Goal: Task Accomplishment & Management: Manage account settings

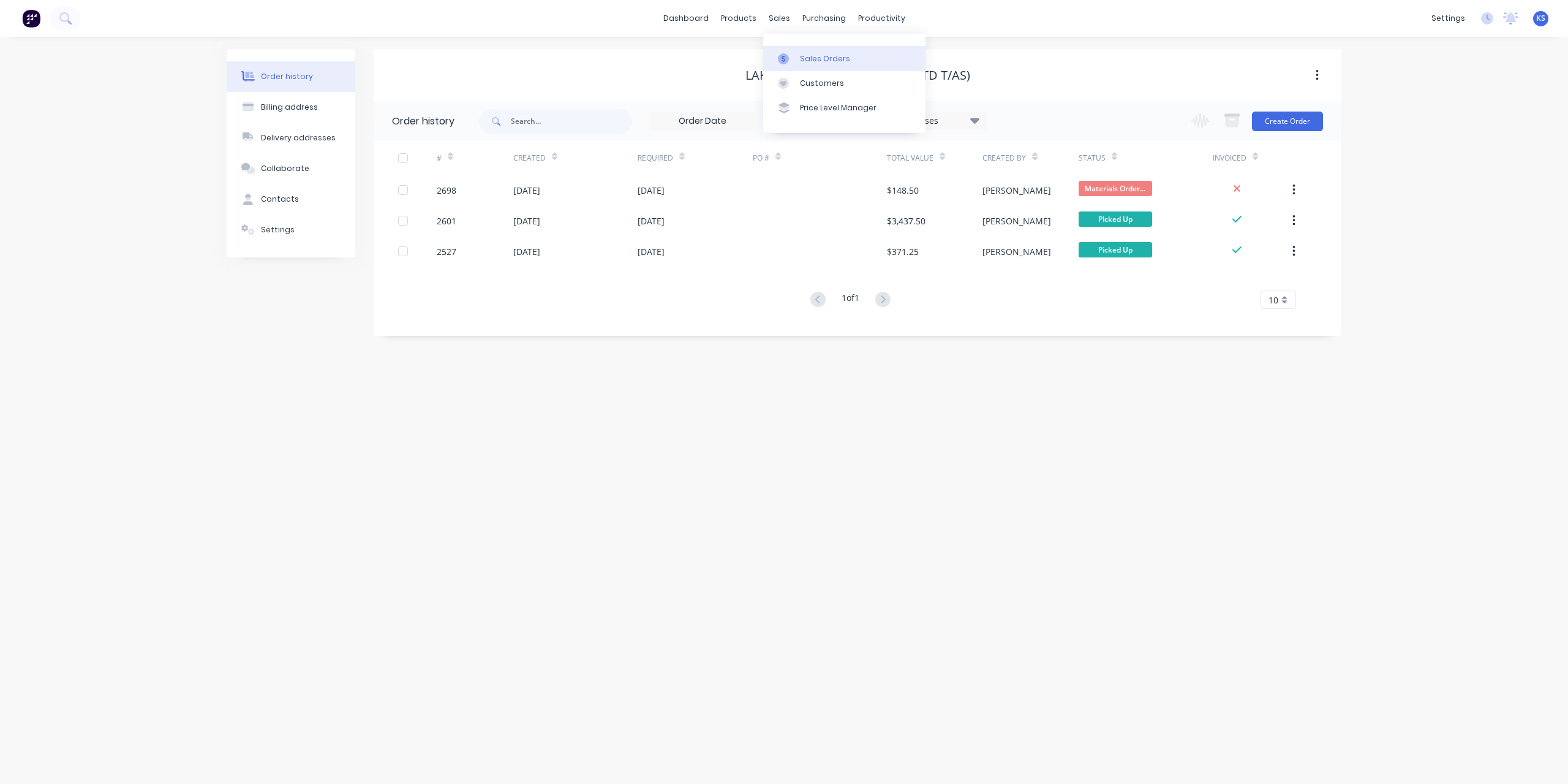
click at [798, 63] on link "Sales Orders" at bounding box center [844, 58] width 162 height 25
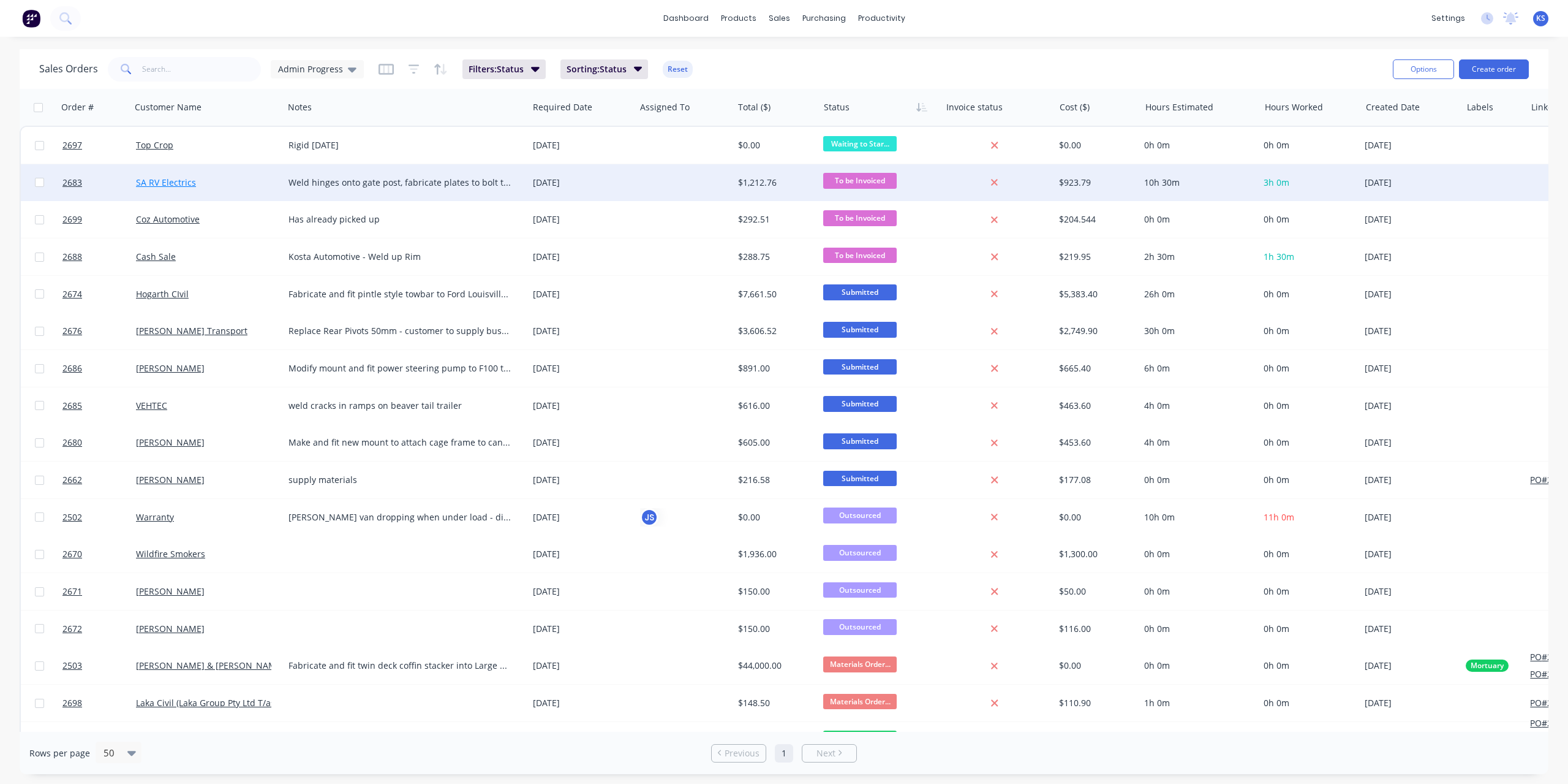
click at [162, 182] on link "SA RV Electrics" at bounding box center [165, 182] width 60 height 12
click at [74, 182] on span "2683" at bounding box center [72, 183] width 19 height 12
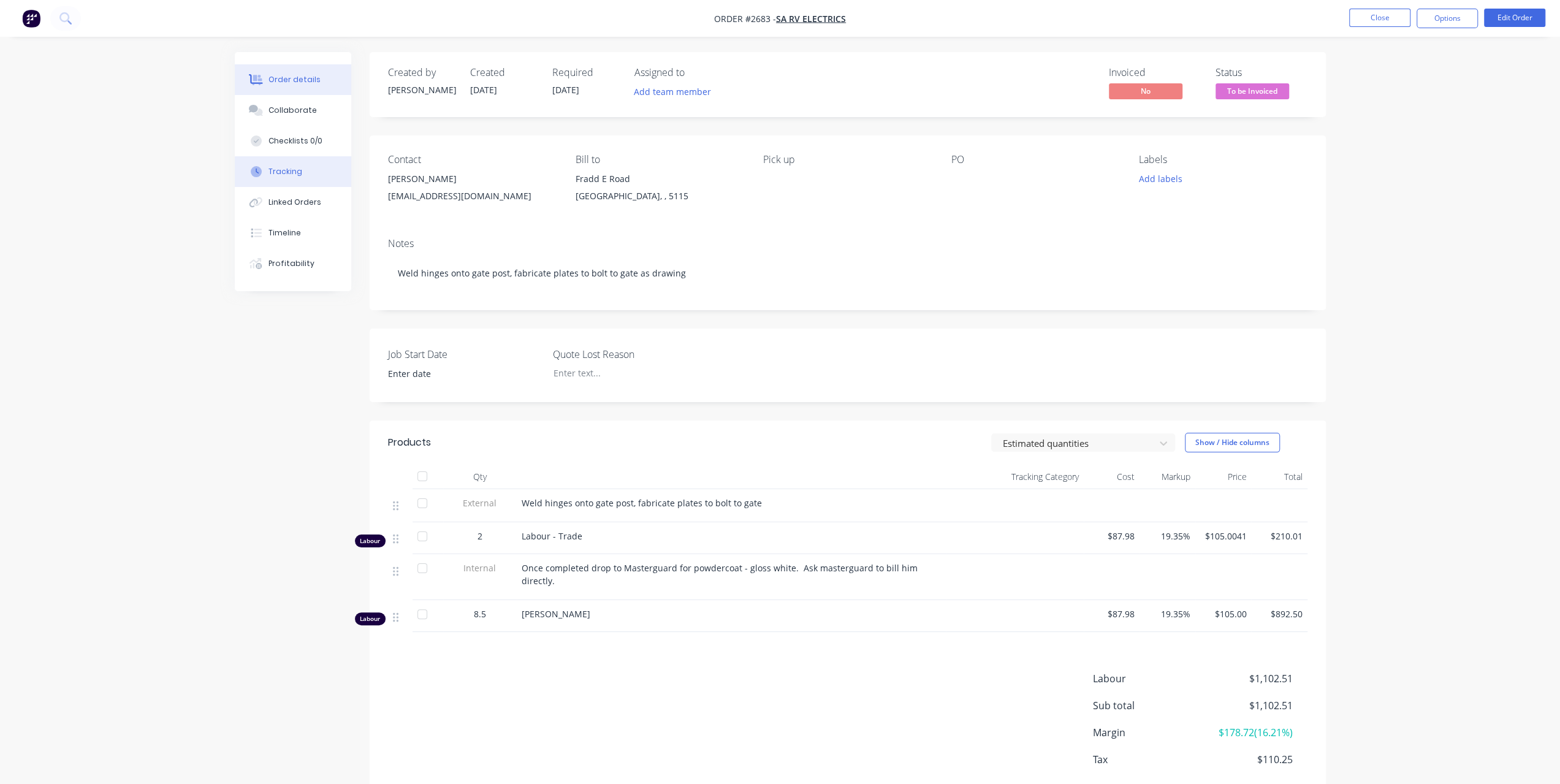
click at [311, 174] on button "Tracking" at bounding box center [293, 172] width 116 height 31
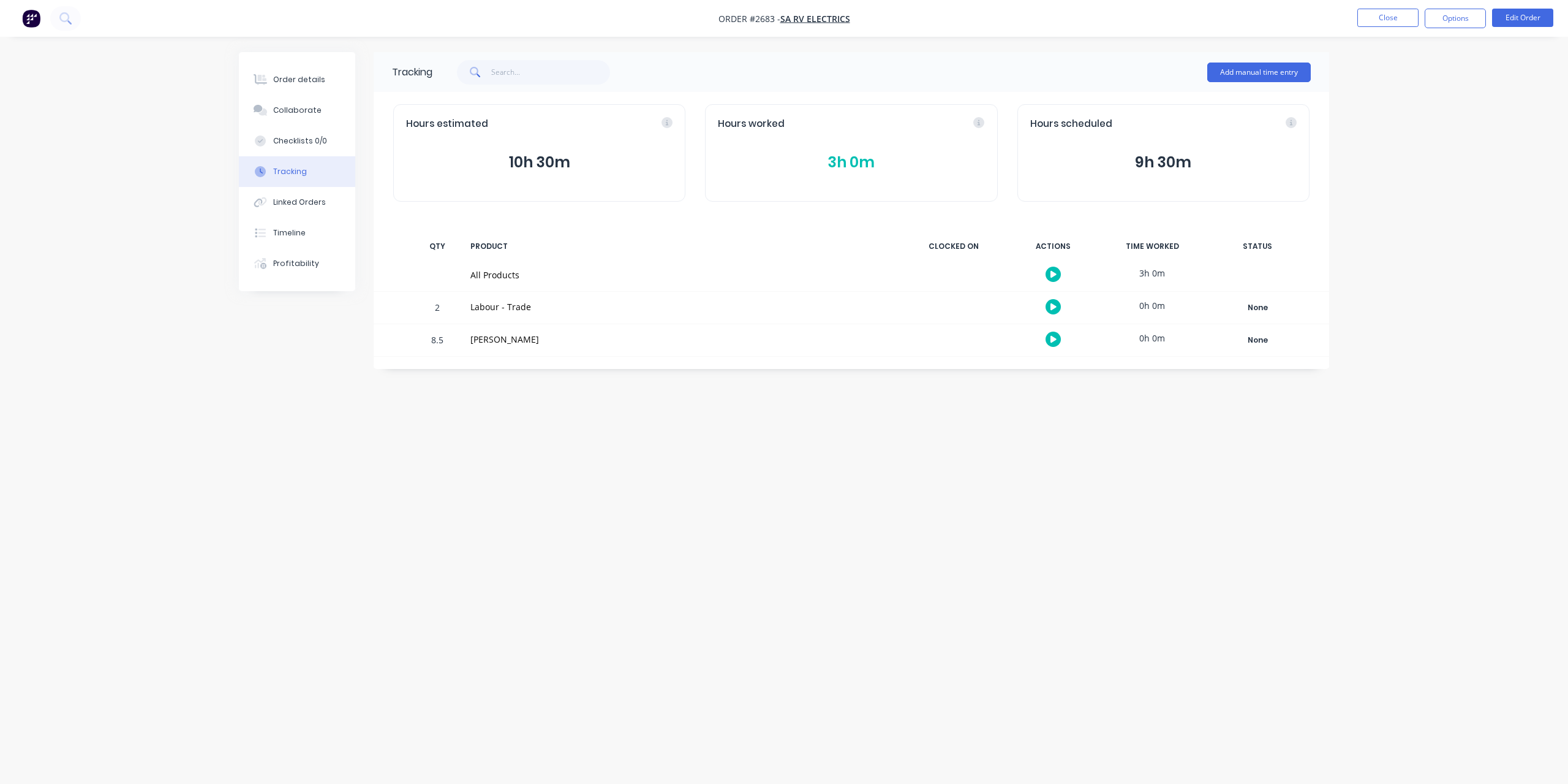
click at [848, 159] on button "3h 0m" at bounding box center [851, 162] width 267 height 23
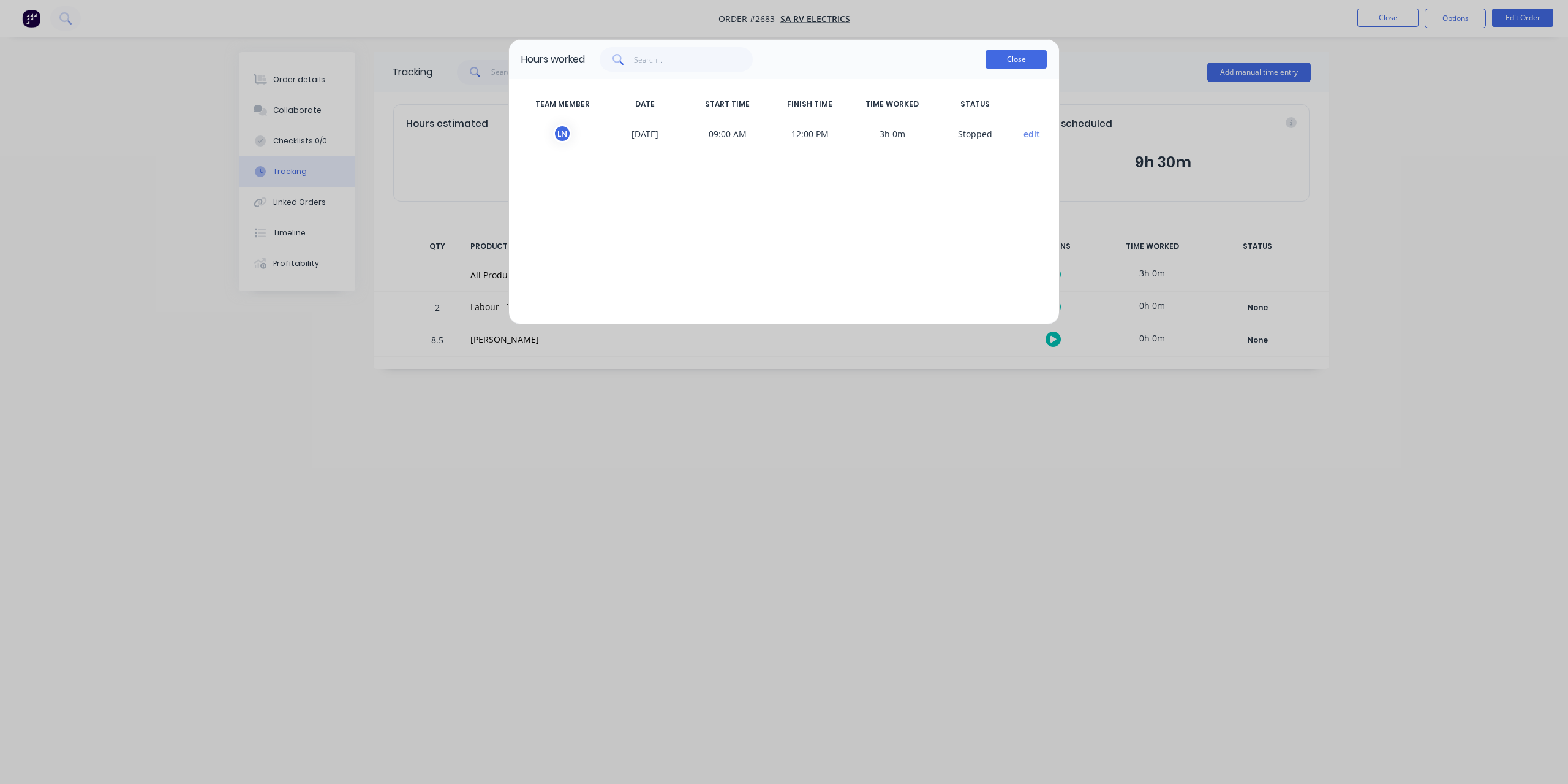
click at [1015, 63] on button "Close" at bounding box center [1015, 60] width 61 height 19
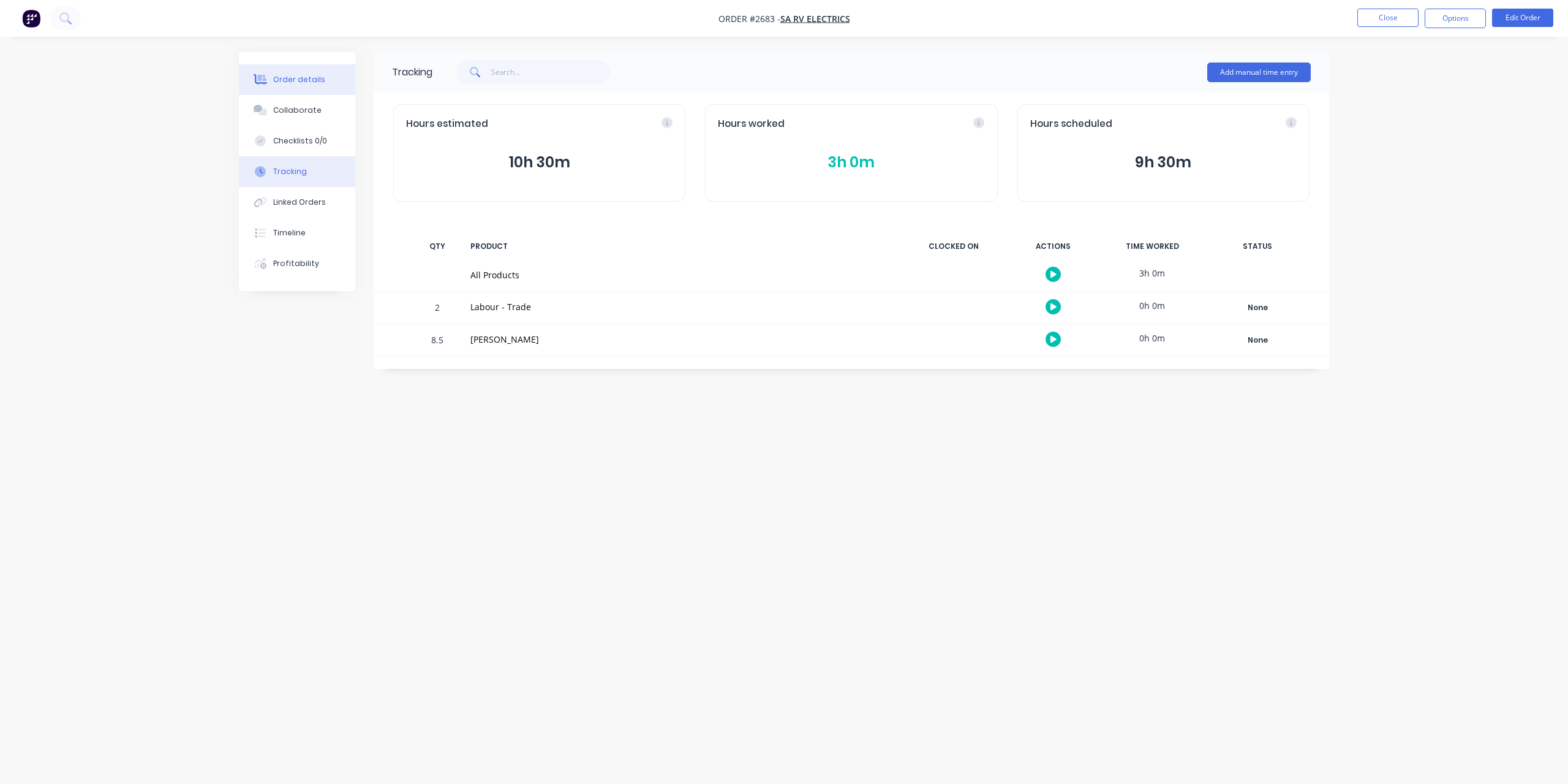
click at [289, 78] on div "Order details" at bounding box center [298, 80] width 52 height 11
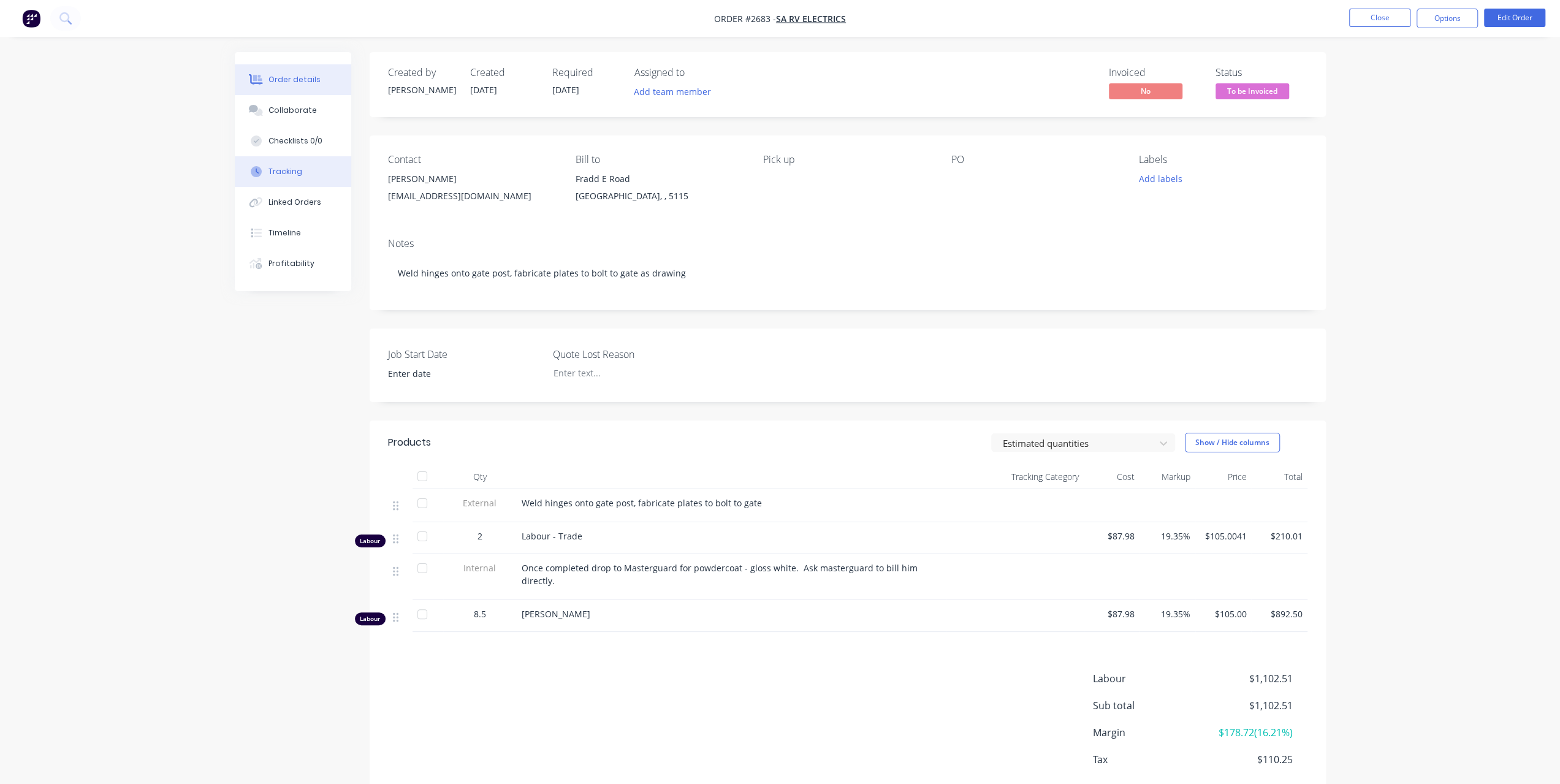
click at [283, 165] on button "Tracking" at bounding box center [293, 172] width 116 height 31
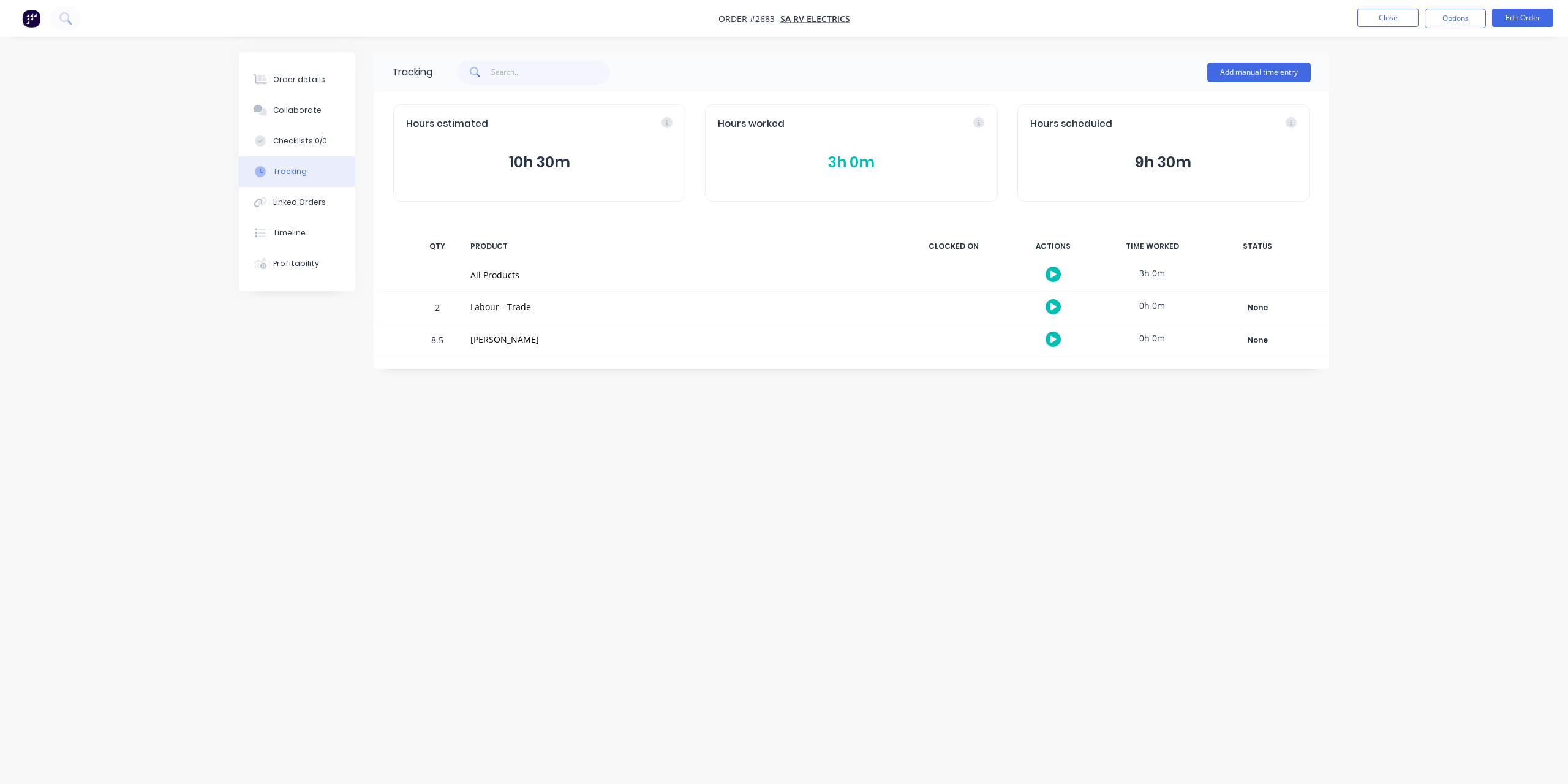
click at [848, 157] on button "3h 0m" at bounding box center [851, 162] width 267 height 23
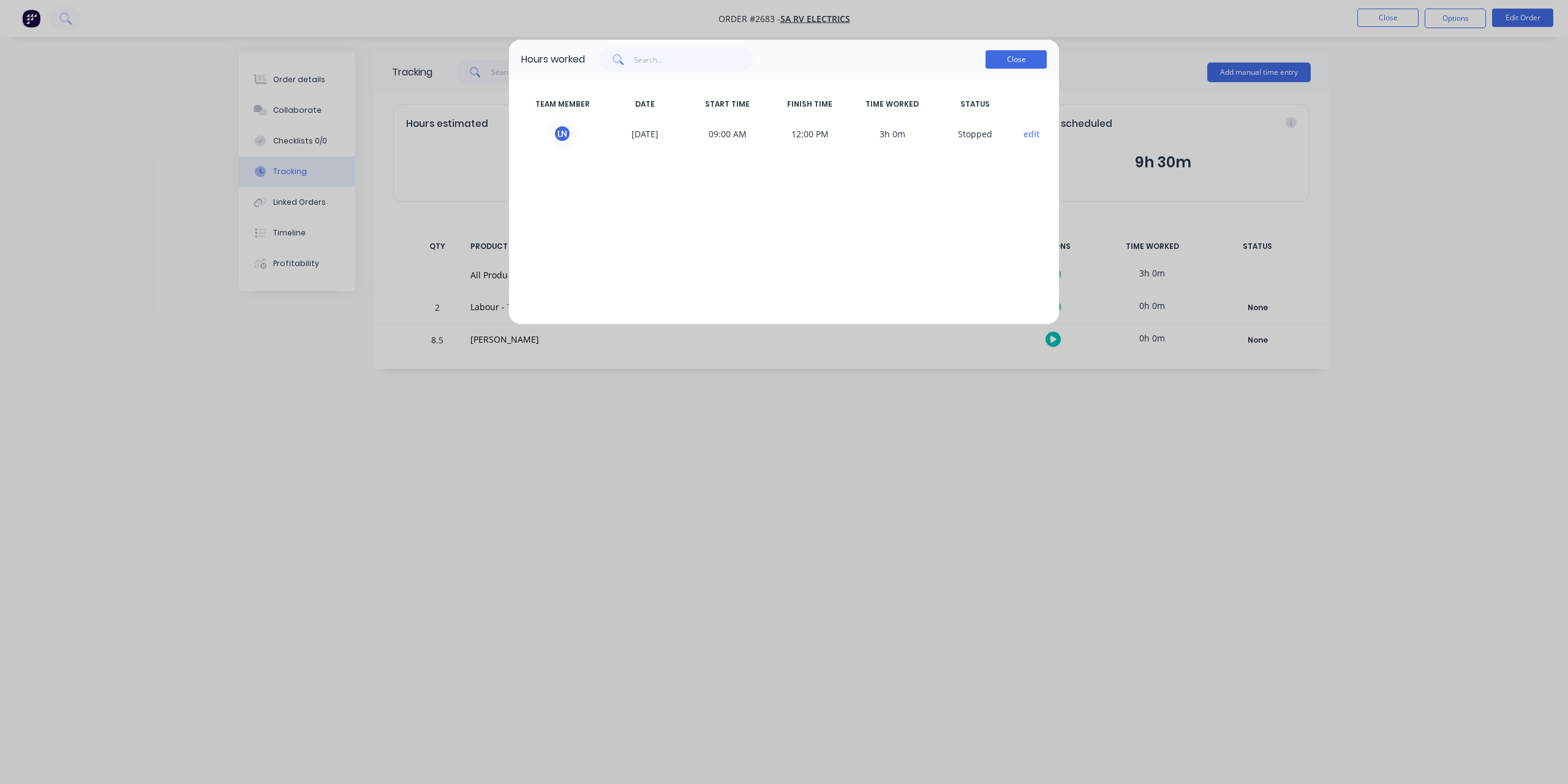
click at [1025, 60] on button "Close" at bounding box center [1015, 60] width 61 height 19
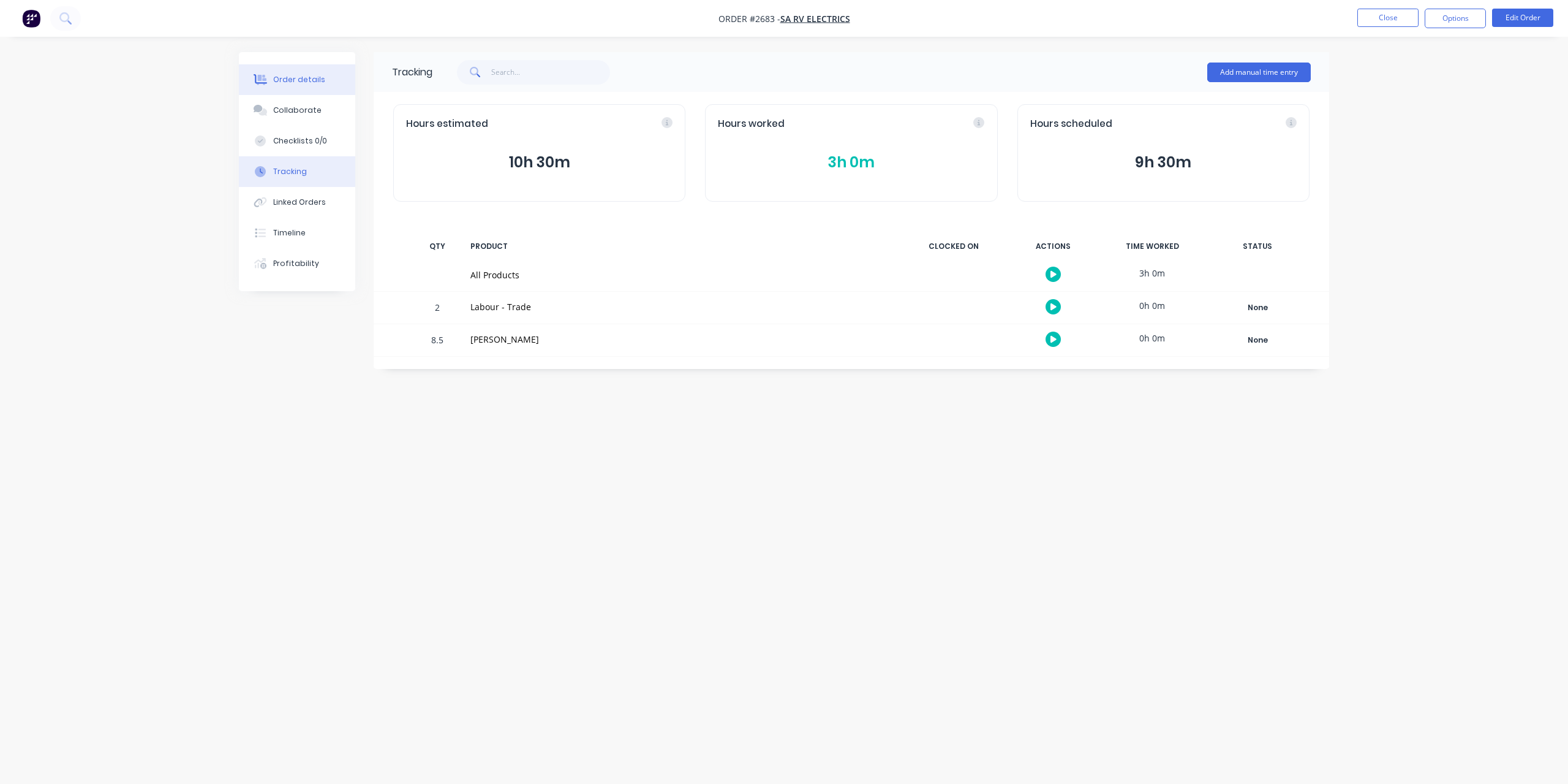
click at [329, 78] on button "Order details" at bounding box center [297, 80] width 116 height 31
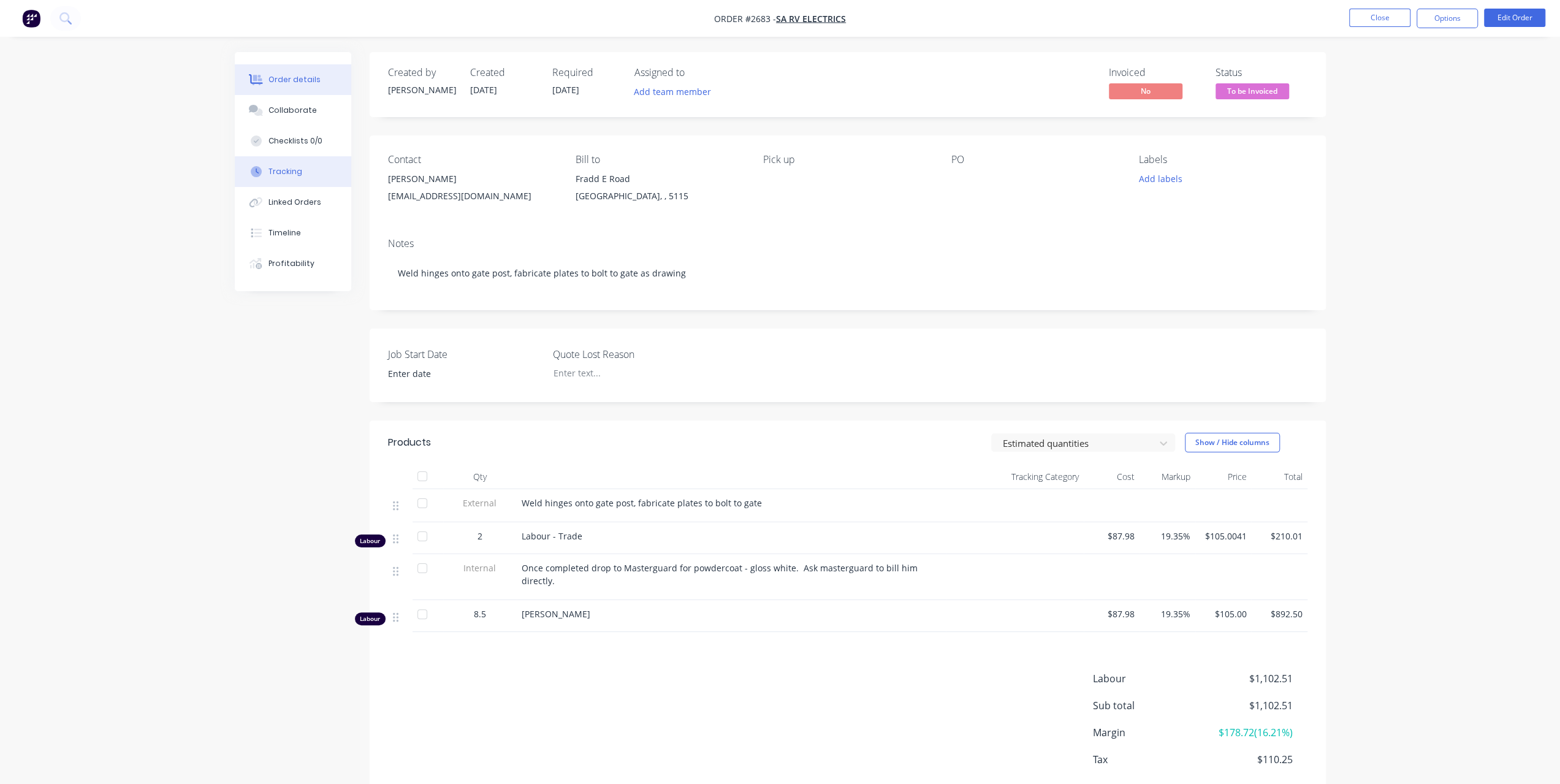
click at [284, 168] on div "Tracking" at bounding box center [285, 171] width 33 height 11
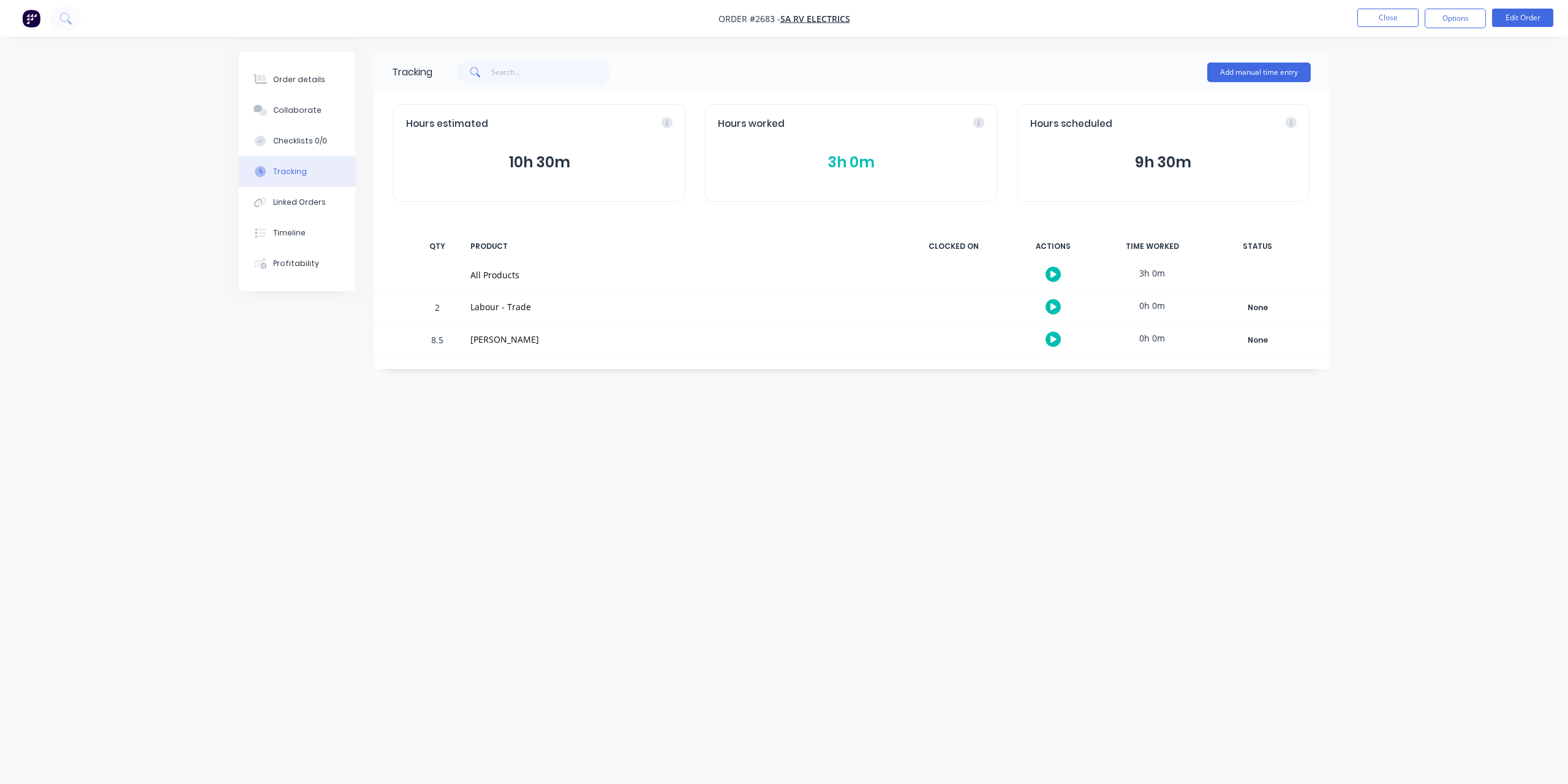
click at [852, 163] on button "3h 0m" at bounding box center [851, 162] width 267 height 23
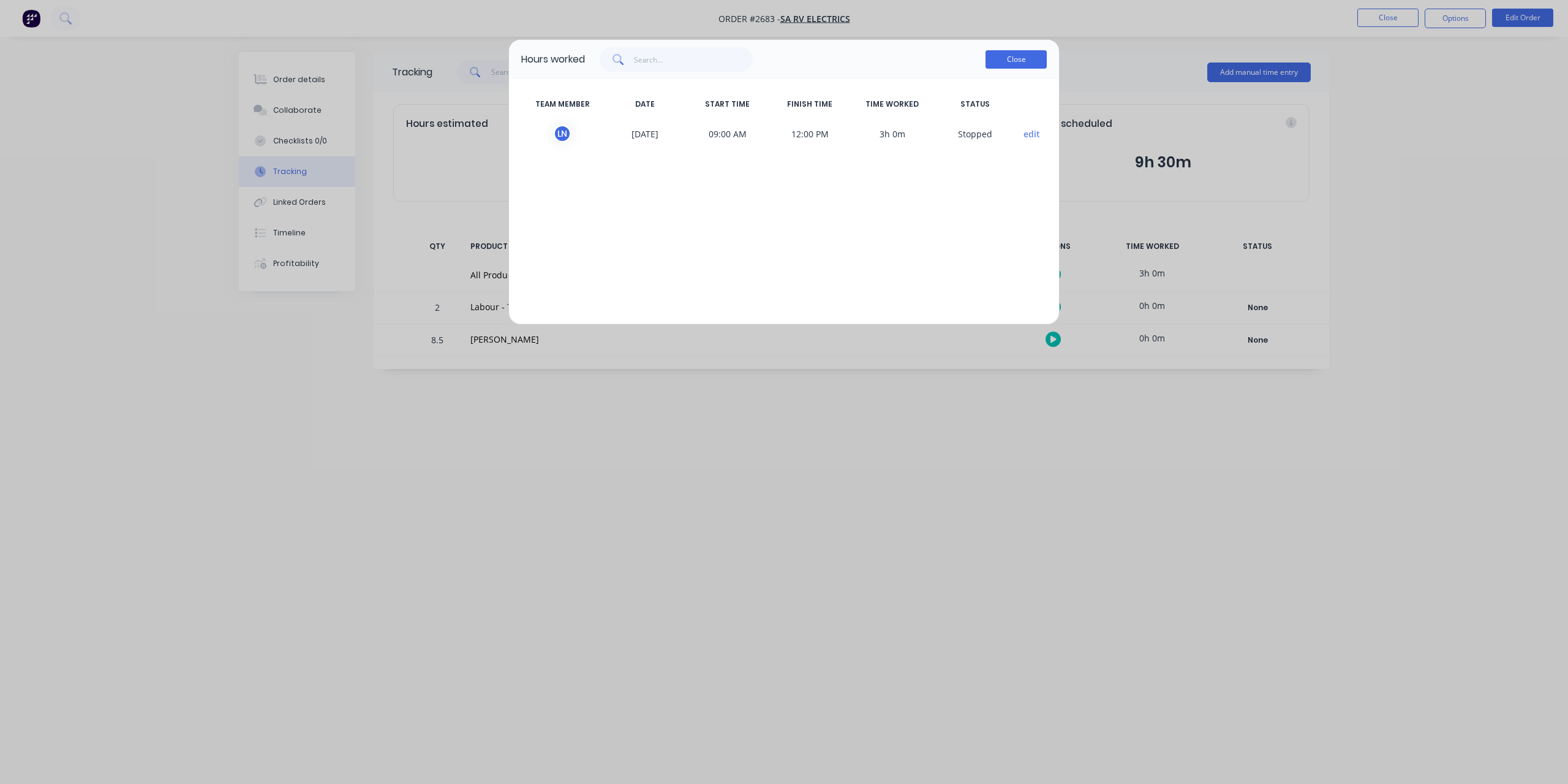
click at [1011, 54] on button "Close" at bounding box center [1015, 60] width 61 height 19
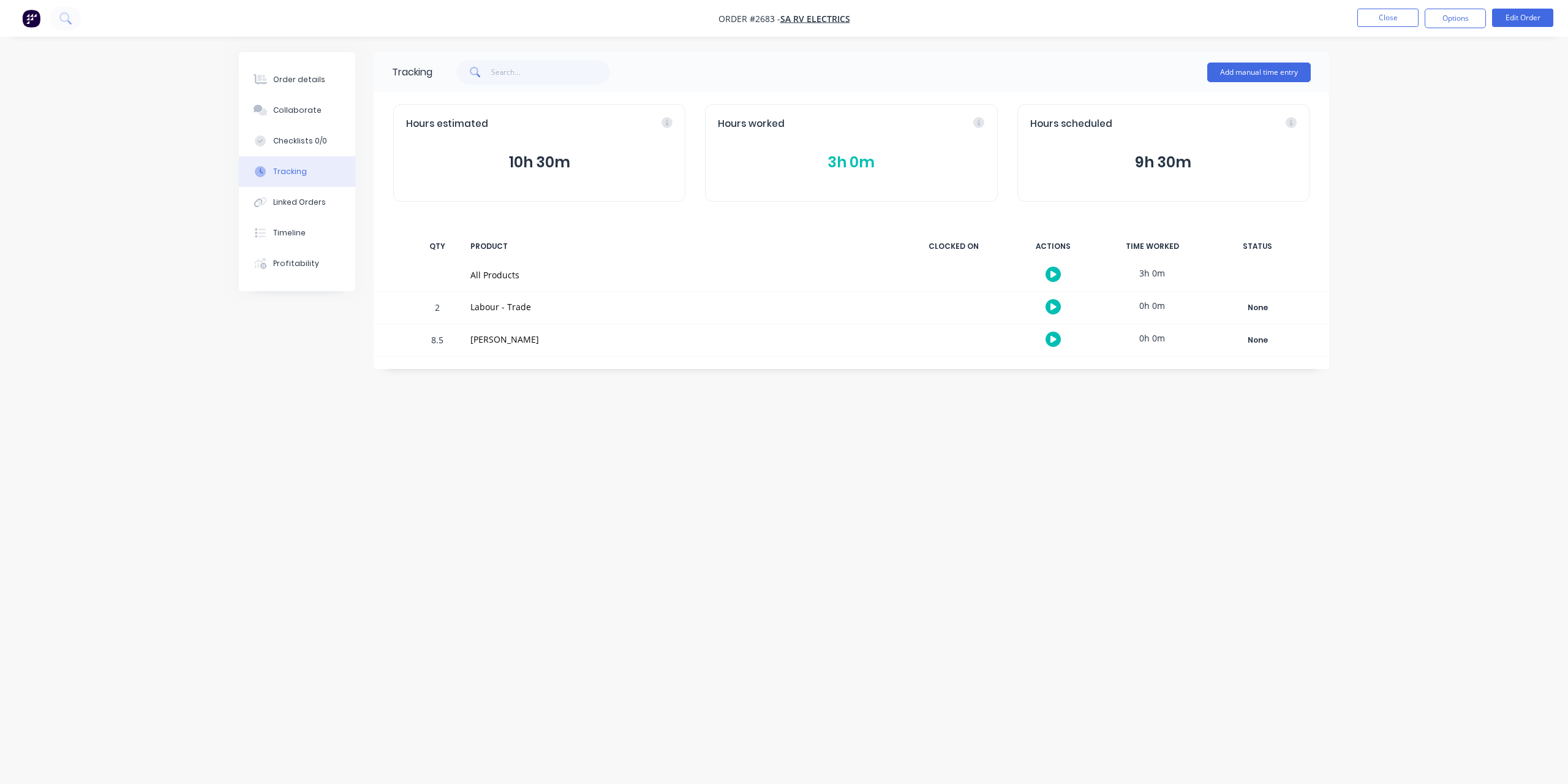
click at [853, 174] on div "Hours worked 3h 0m" at bounding box center [851, 153] width 292 height 98
click at [863, 162] on button "3h 0m" at bounding box center [851, 162] width 267 height 23
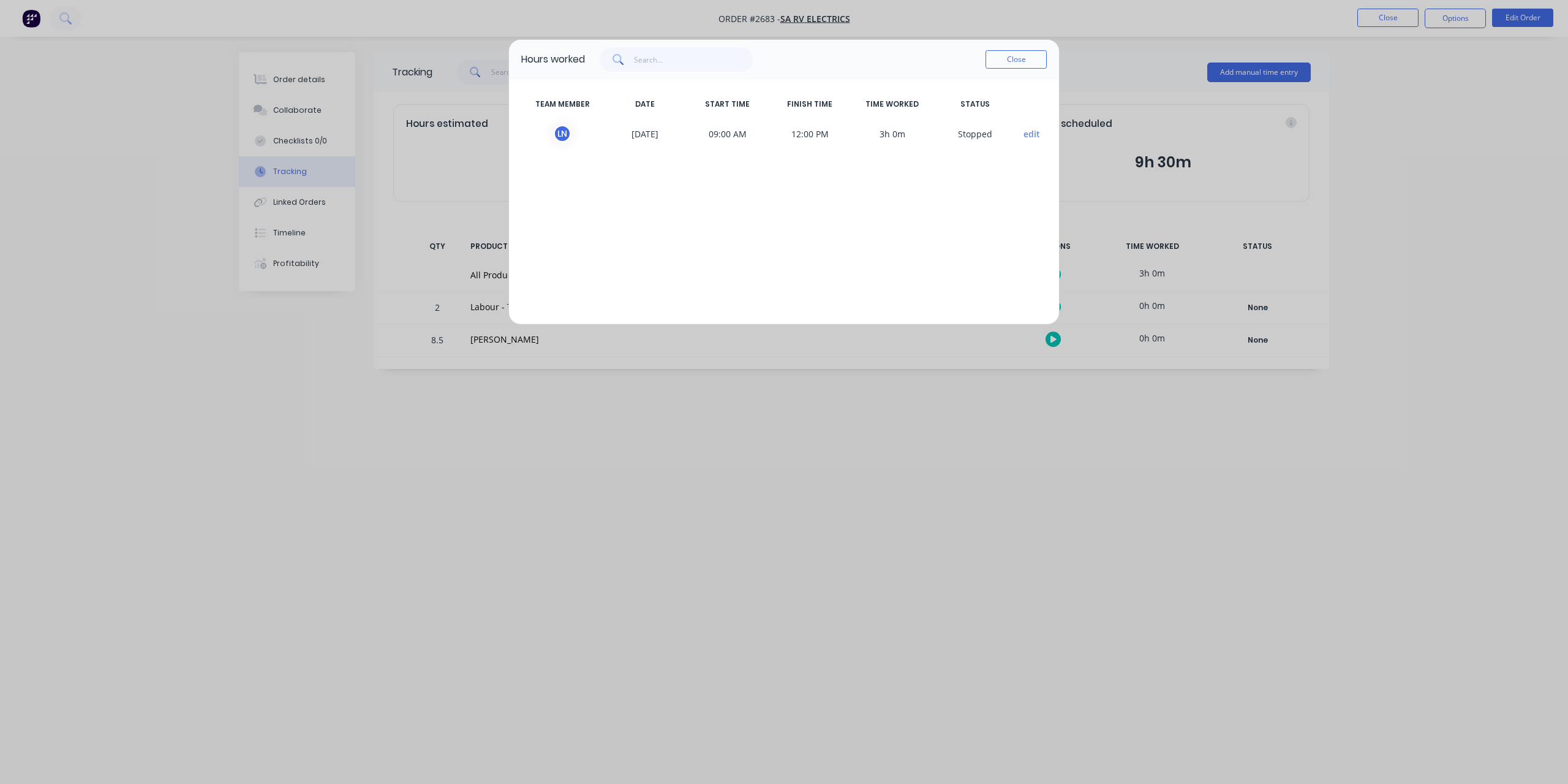
click at [985, 57] on div "Close" at bounding box center [816, 60] width 462 height 25
click at [1006, 60] on button "Close" at bounding box center [1015, 60] width 61 height 19
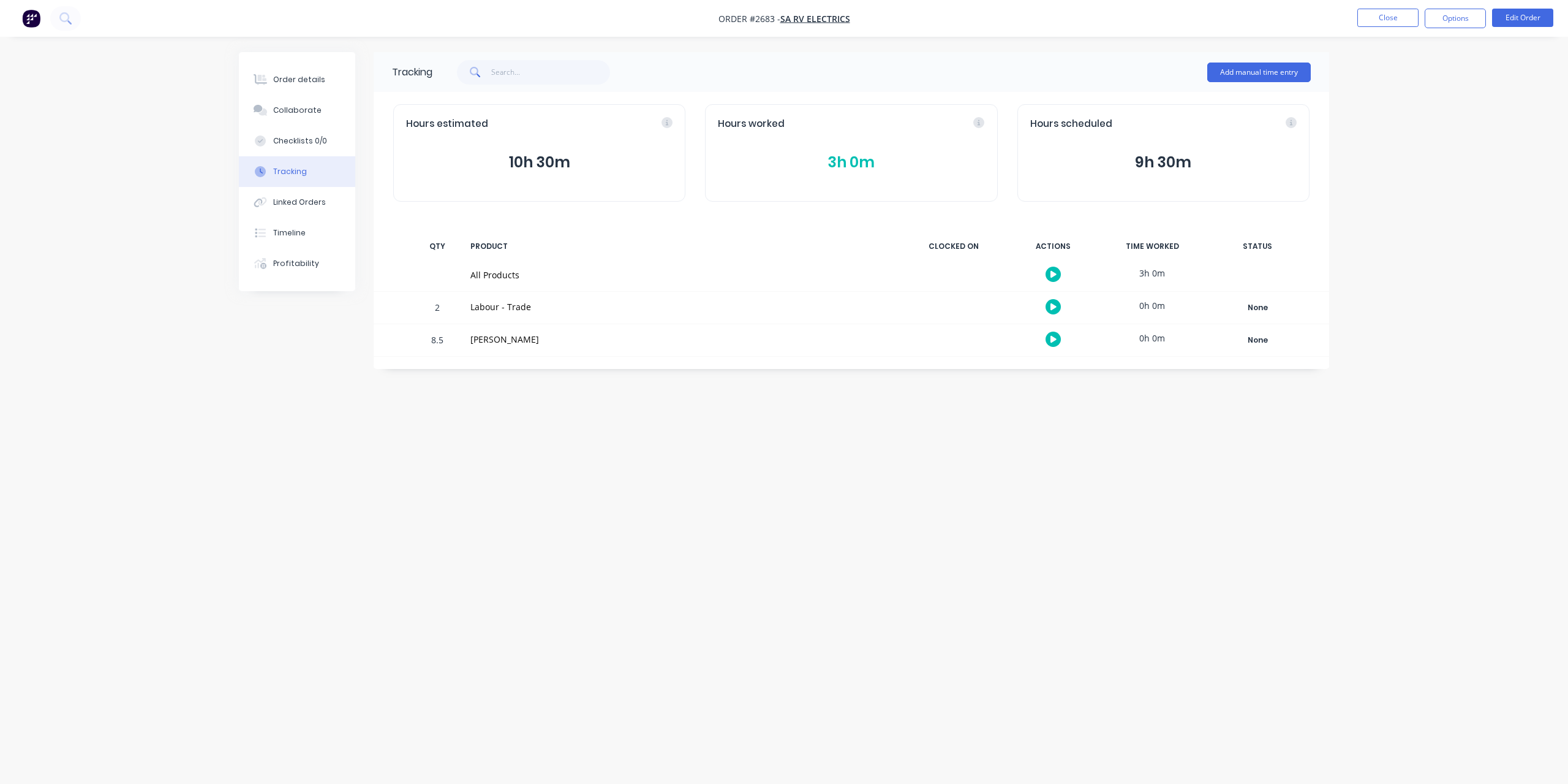
drag, startPoint x: 829, startPoint y: 143, endPoint x: 848, endPoint y: 152, distance: 21.0
click at [829, 143] on div "Hours worked 3h 0m" at bounding box center [851, 153] width 292 height 98
click at [856, 157] on button "3h 0m" at bounding box center [851, 162] width 267 height 23
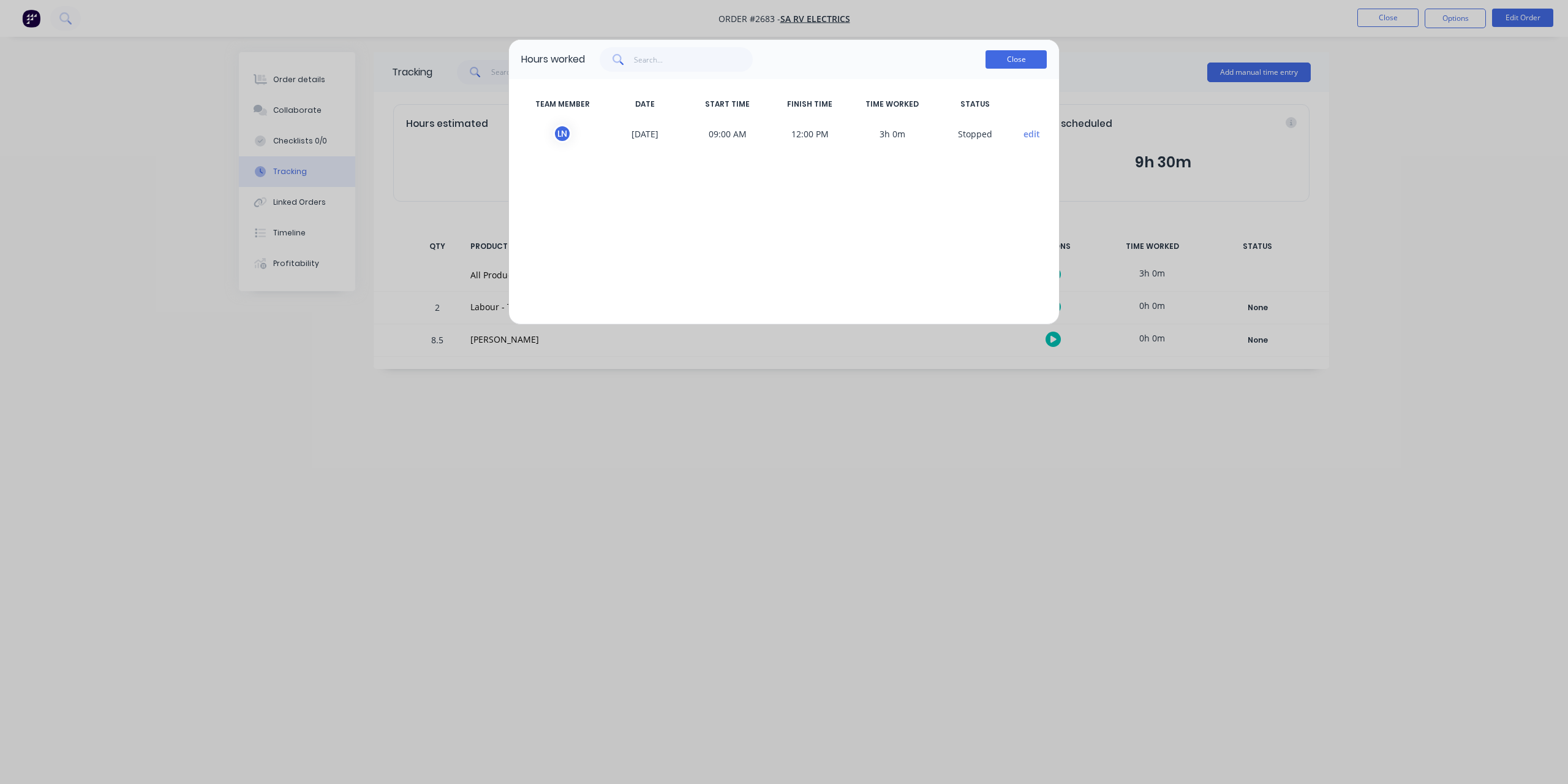
click at [1011, 60] on button "Close" at bounding box center [1015, 60] width 61 height 19
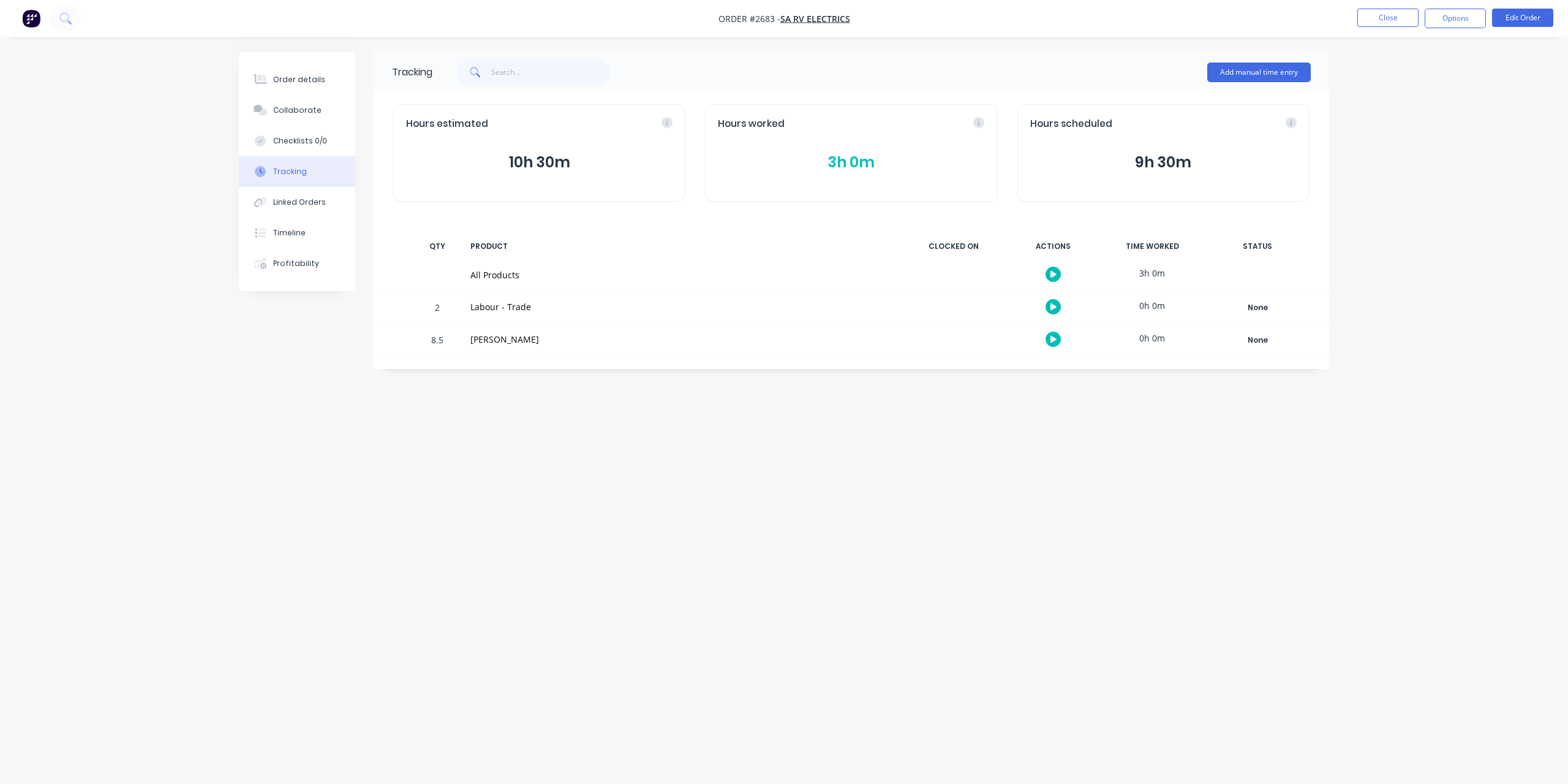
click at [880, 150] on button "3h 0m" at bounding box center [851, 162] width 267 height 23
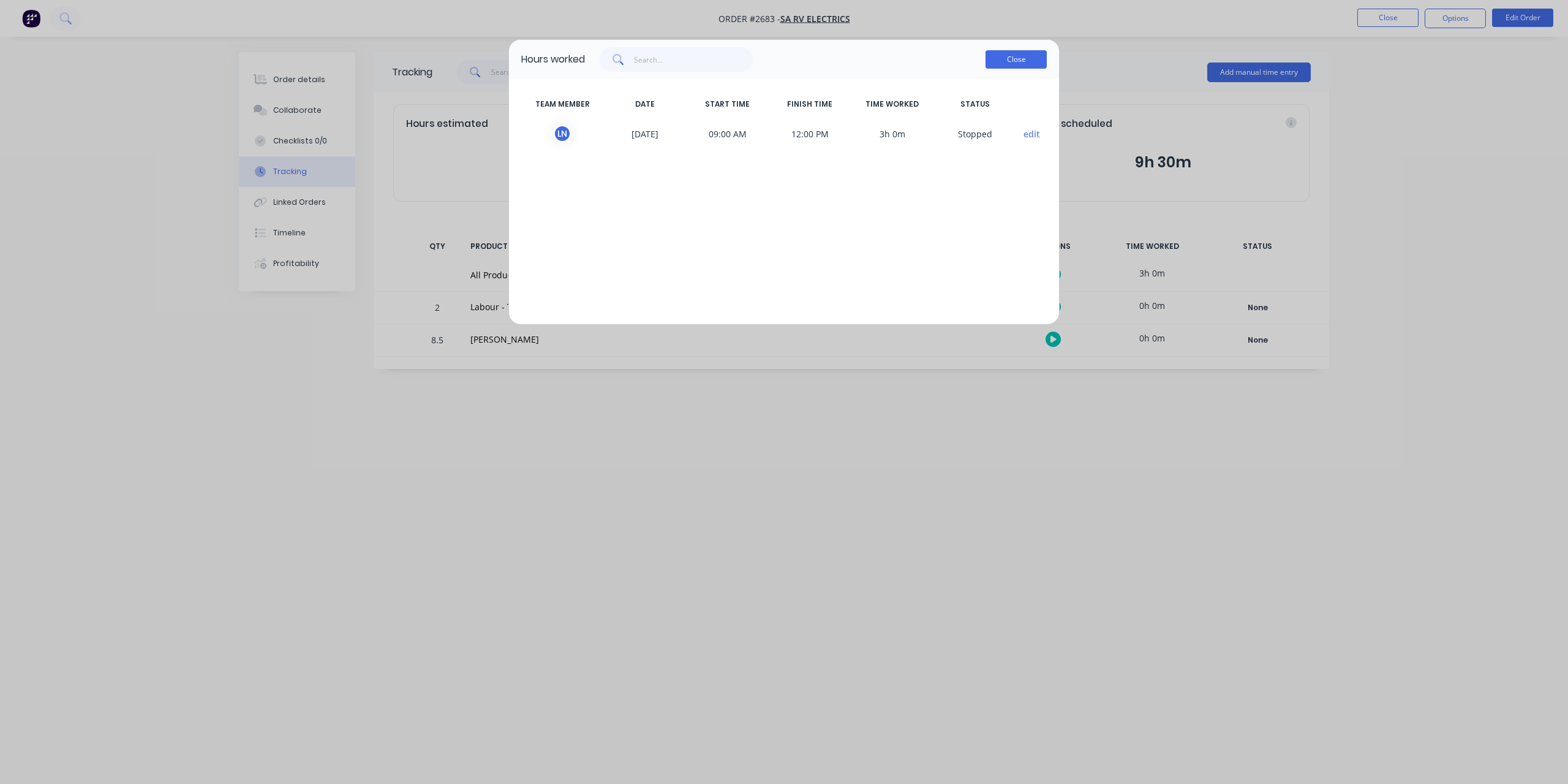
click at [1015, 57] on button "Close" at bounding box center [1015, 60] width 61 height 19
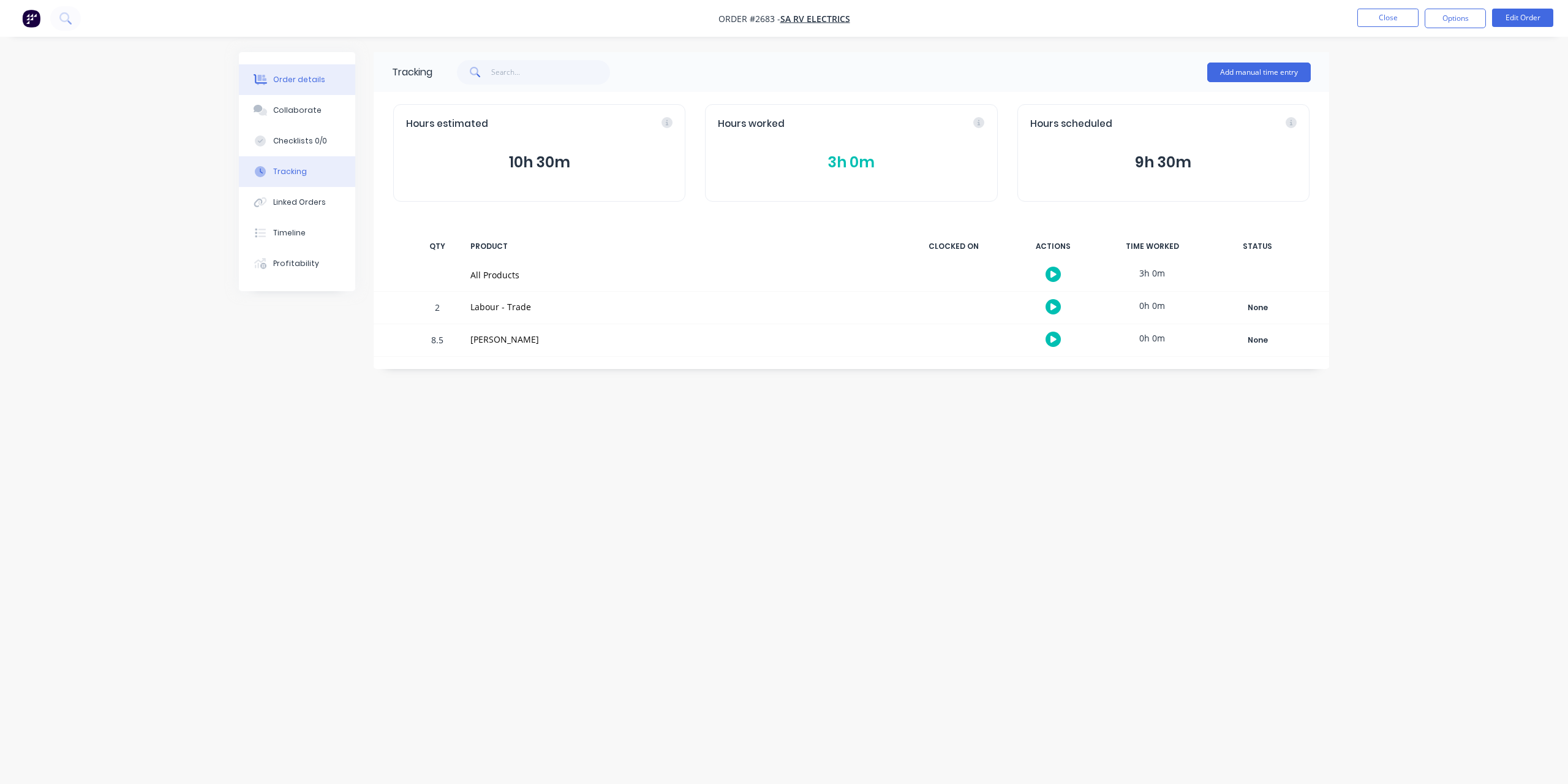
click at [305, 83] on div "Order details" at bounding box center [298, 80] width 52 height 11
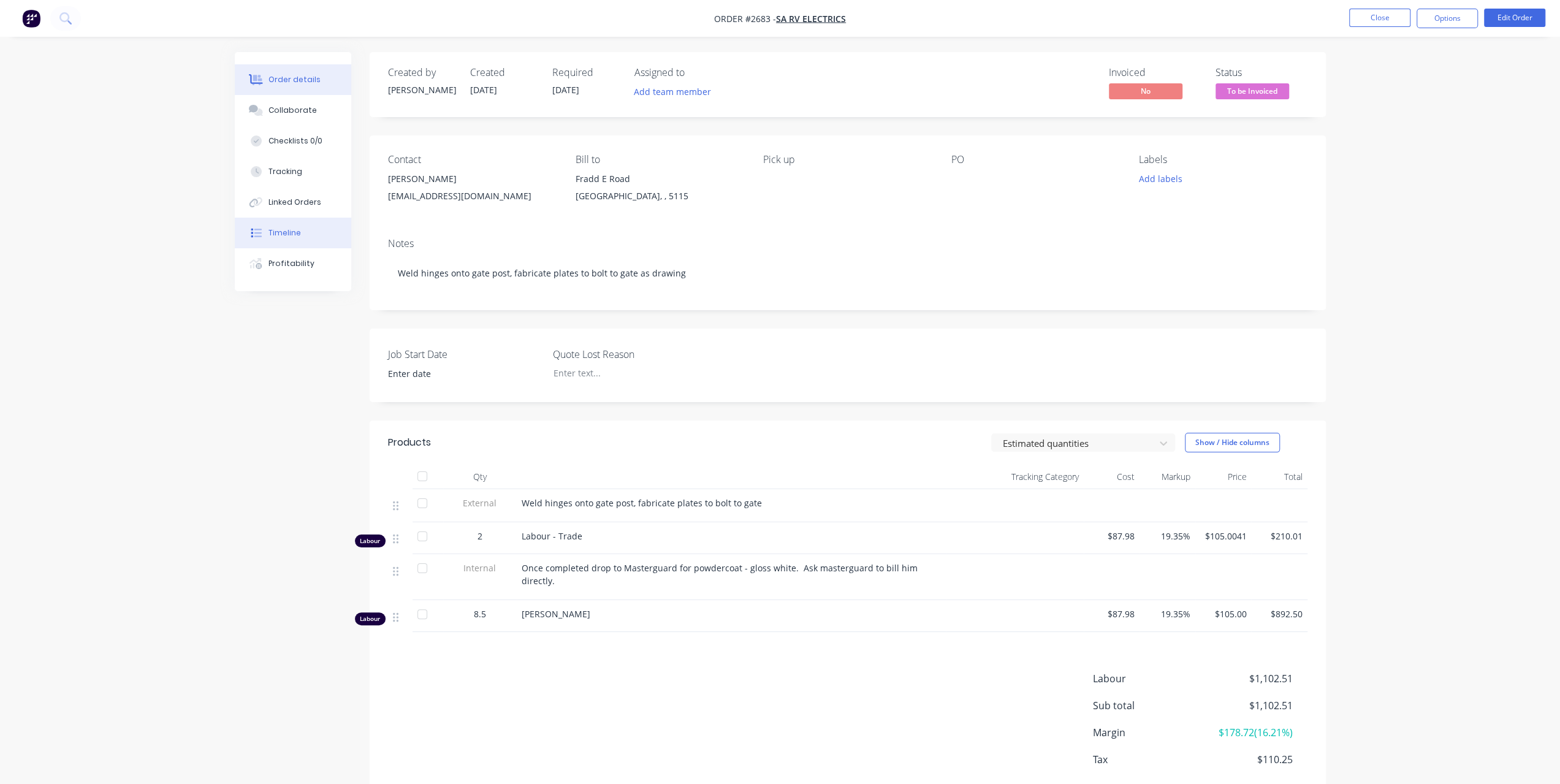
click at [282, 240] on button "Timeline" at bounding box center [293, 233] width 116 height 31
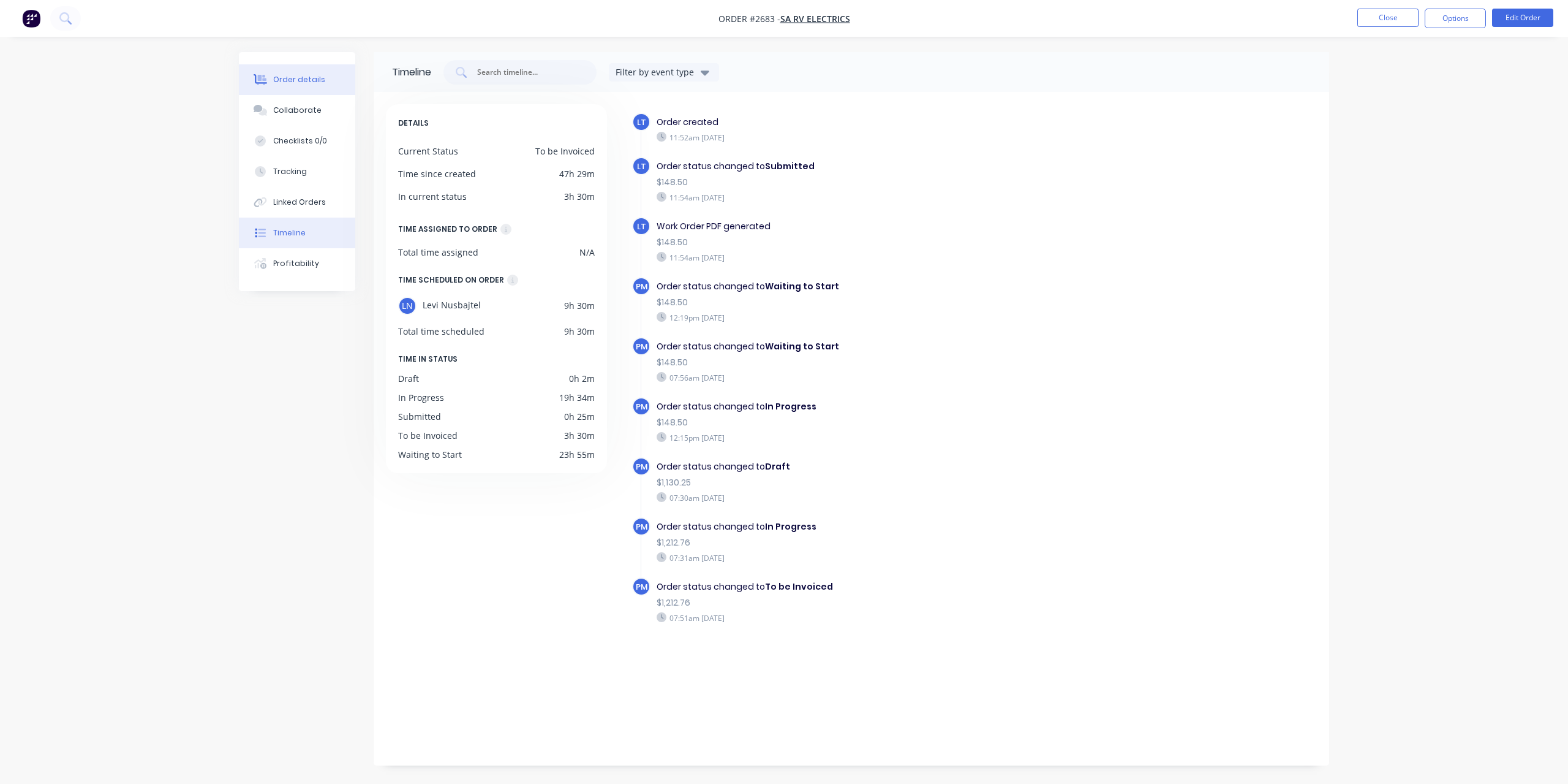
click at [309, 88] on button "Order details" at bounding box center [297, 80] width 116 height 31
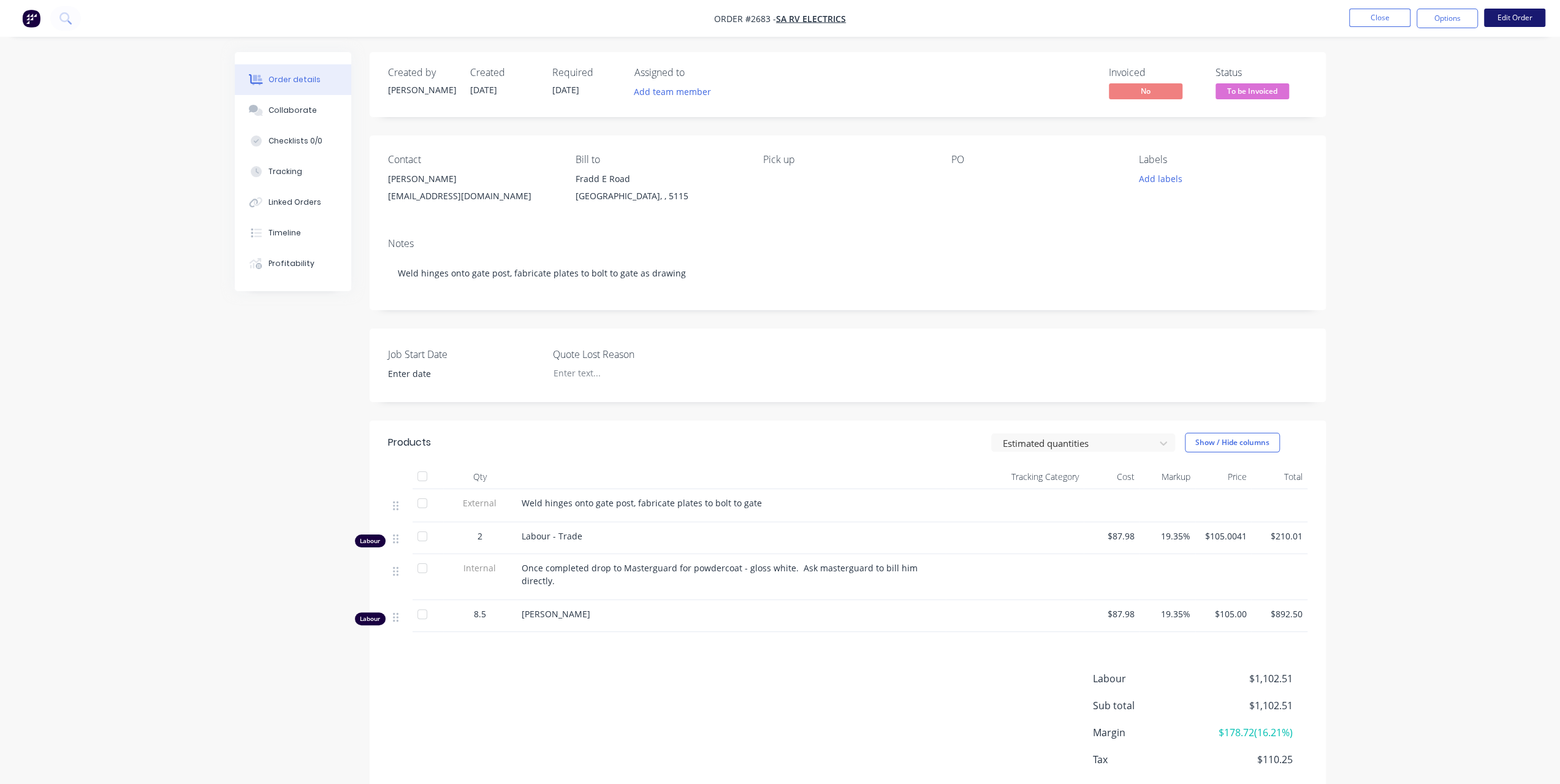
click at [1504, 16] on button "Edit Order" at bounding box center [1514, 18] width 61 height 19
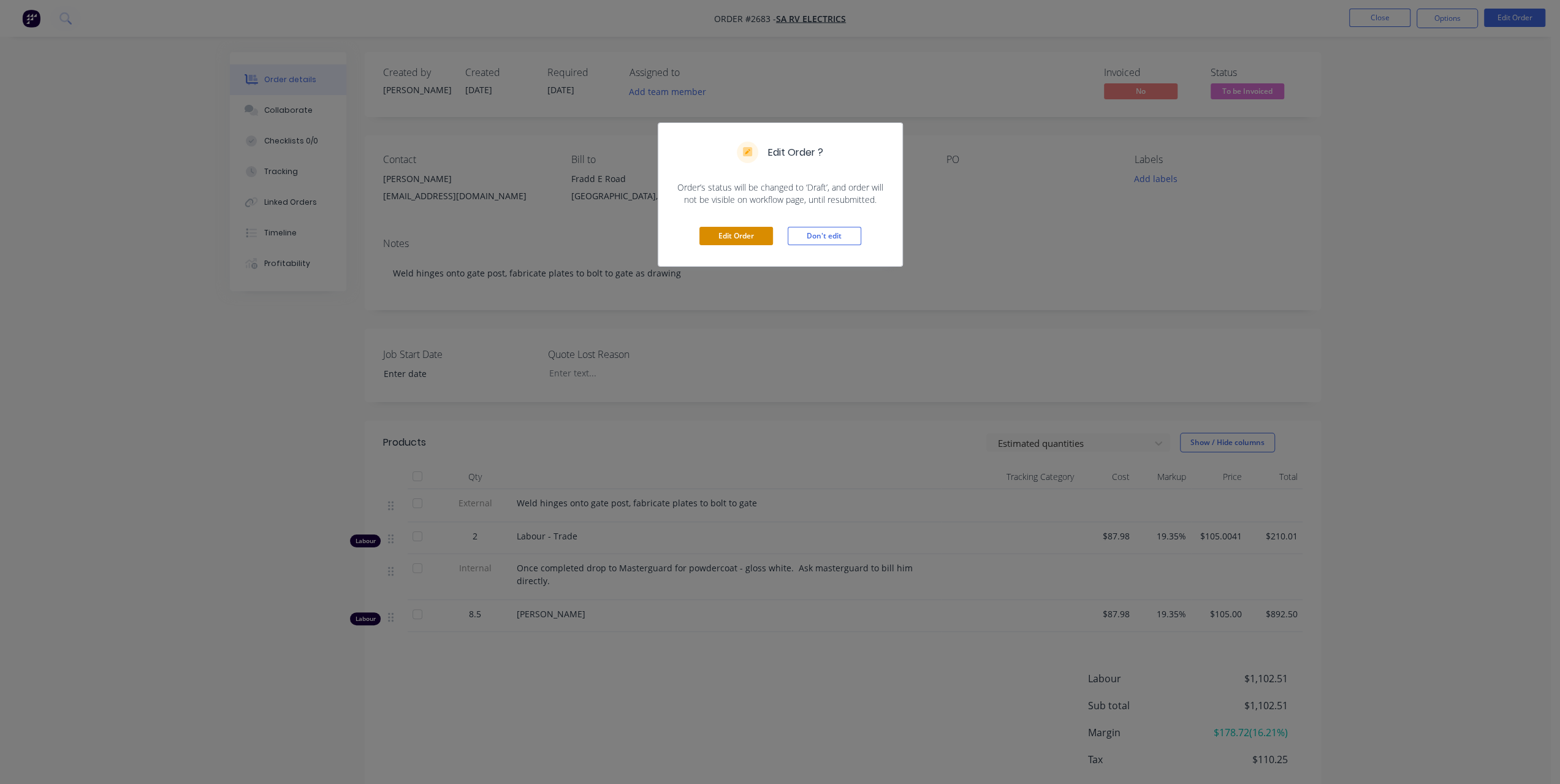
click at [738, 237] on button "Edit Order" at bounding box center [736, 236] width 74 height 19
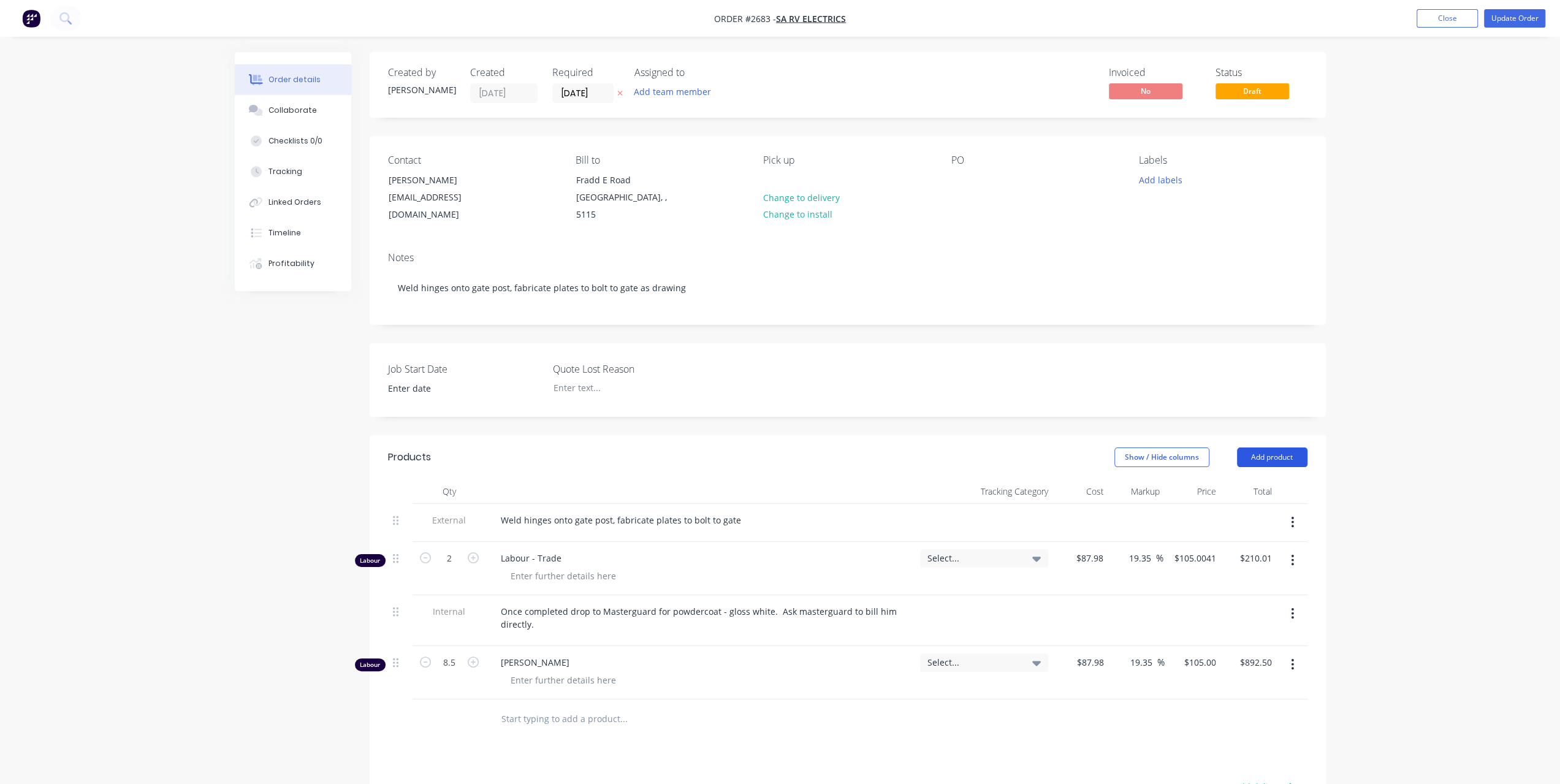
click at [1271, 447] on button "Add product" at bounding box center [1272, 457] width 71 height 19
click at [1231, 602] on div "Labour" at bounding box center [1250, 610] width 95 height 18
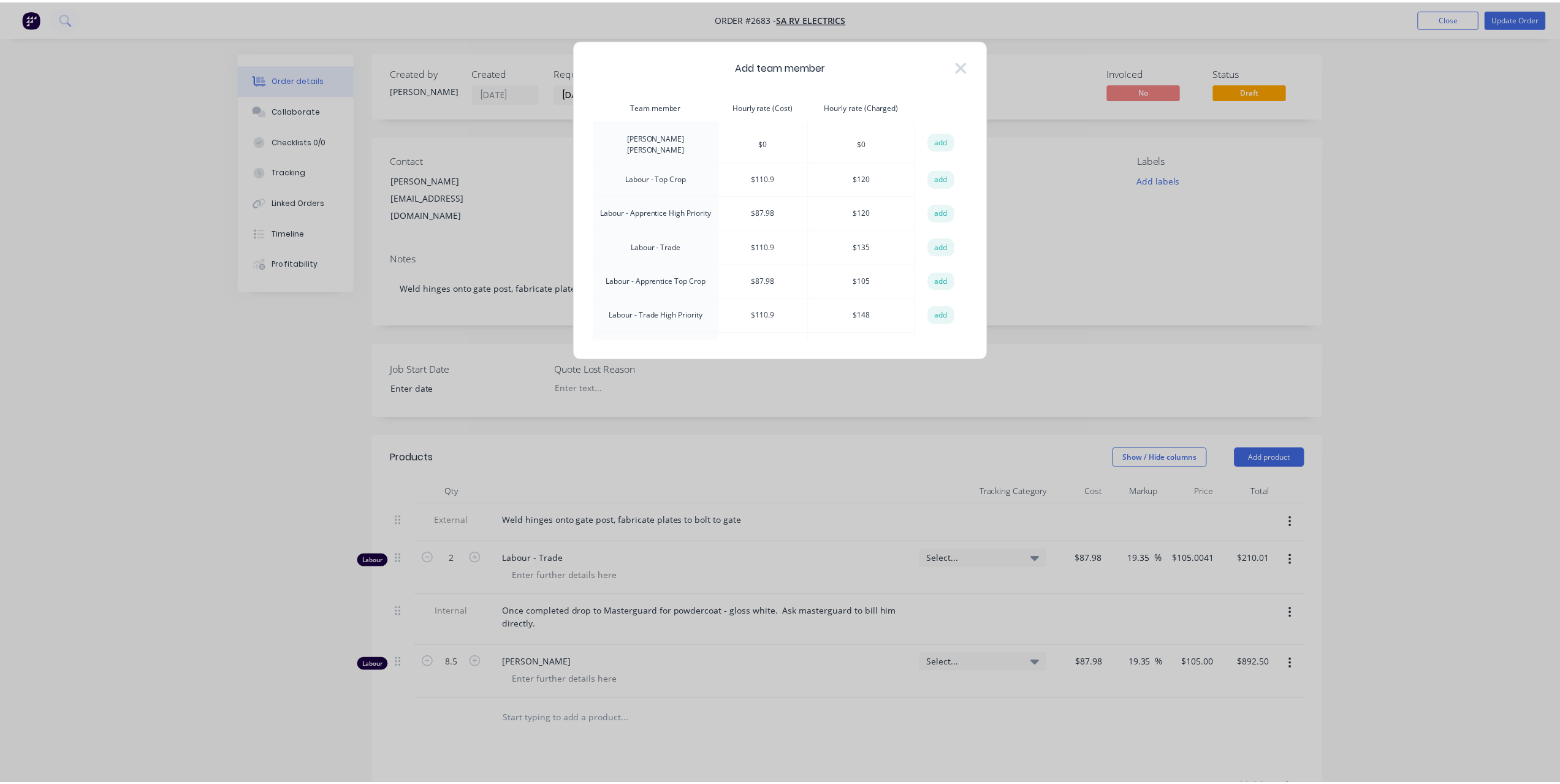
scroll to position [184, 0]
click at [943, 335] on button "add" at bounding box center [946, 344] width 27 height 19
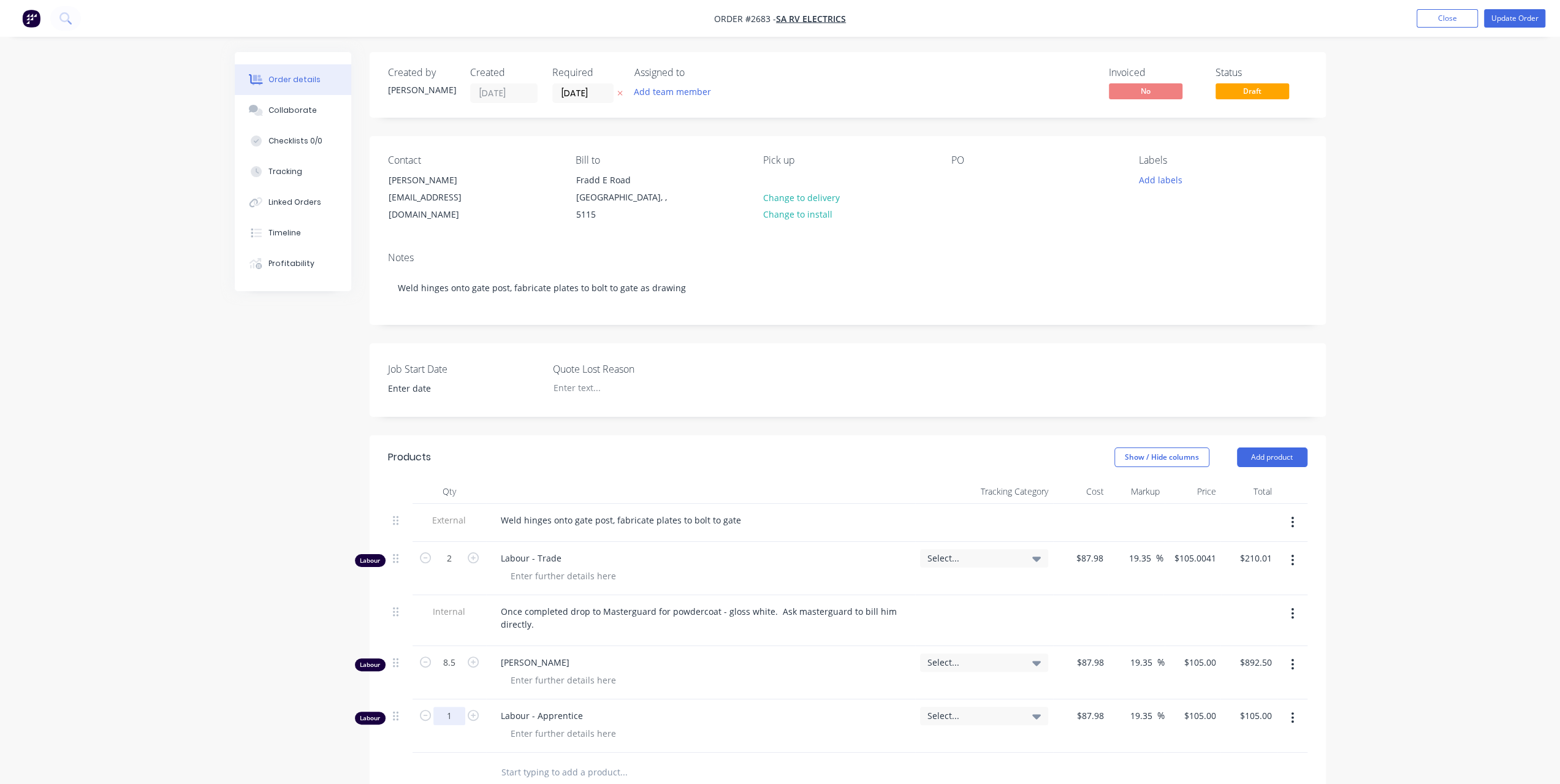
click at [457, 706] on input "1" at bounding box center [449, 716] width 32 height 19
type input "3"
type input "$315.00"
click at [277, 551] on div "Created by Leigh Created 29/09/25 Required 10/10/25 Assigned to Add team member…" at bounding box center [780, 579] width 1091 height 1053
click at [1291, 658] on icon "button" at bounding box center [1292, 664] width 3 height 13
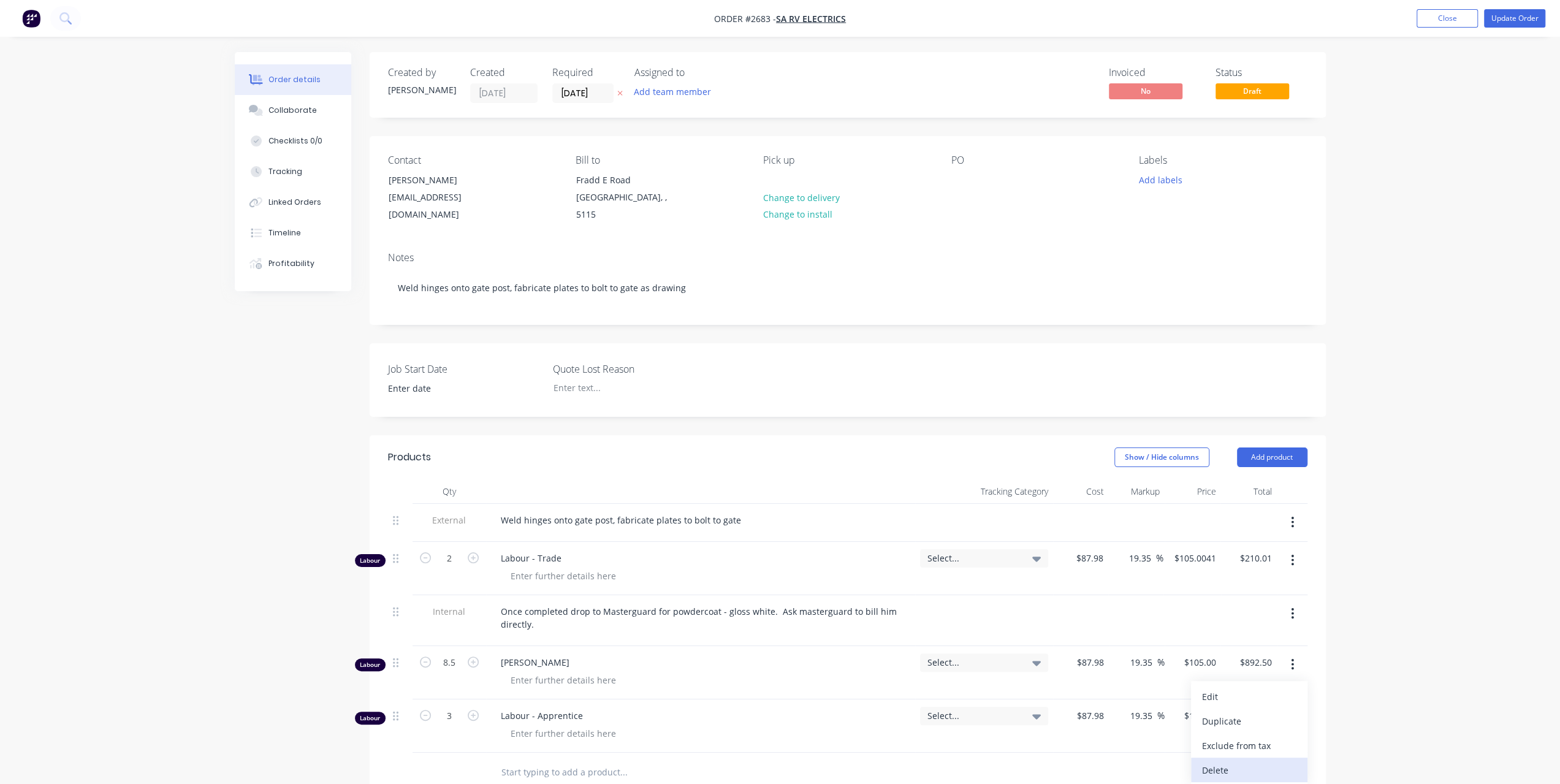
click at [1237, 761] on div "Delete" at bounding box center [1250, 769] width 95 height 18
click at [1530, 22] on button "Update Order" at bounding box center [1514, 19] width 61 height 19
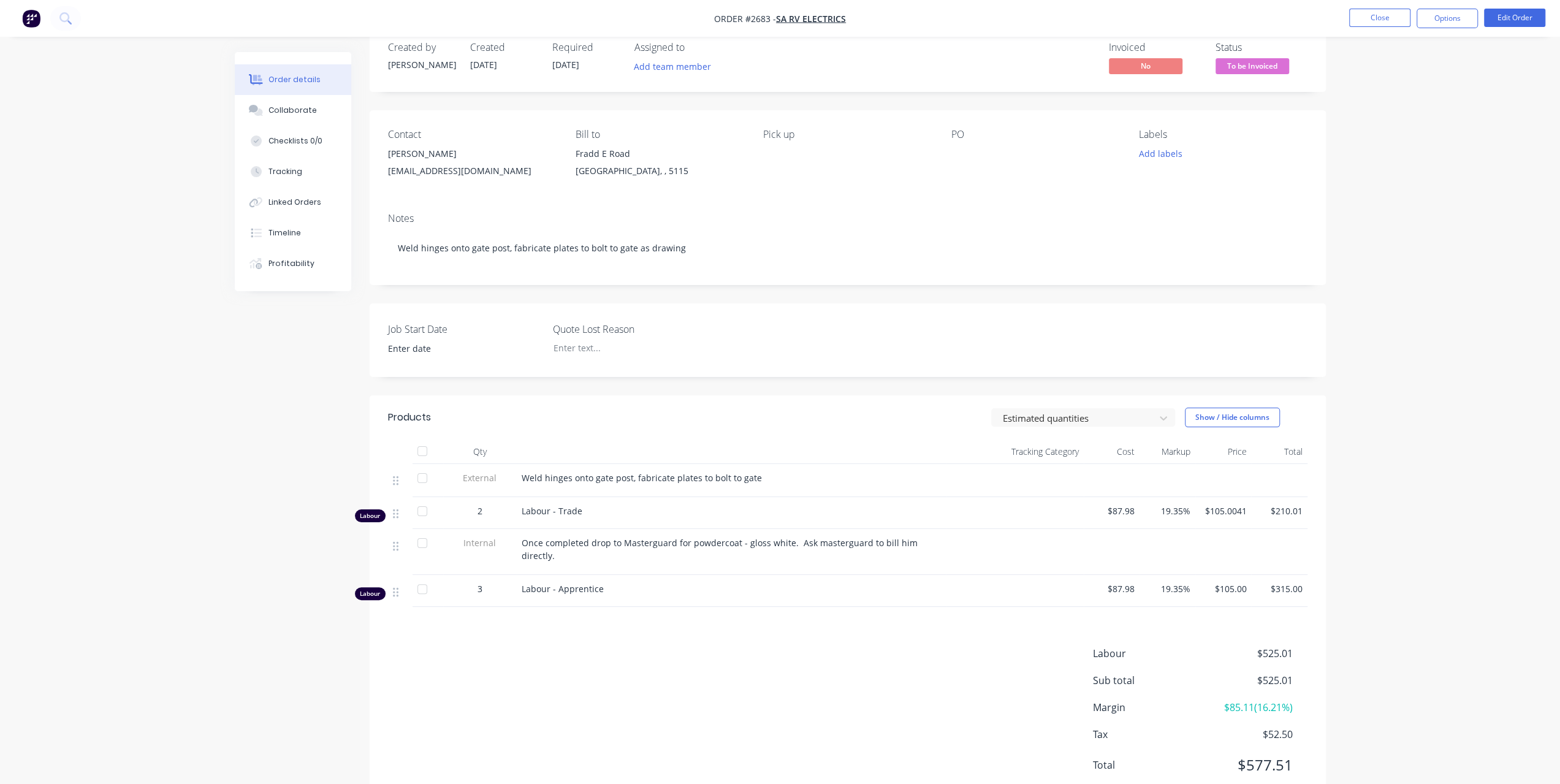
scroll to position [0, 0]
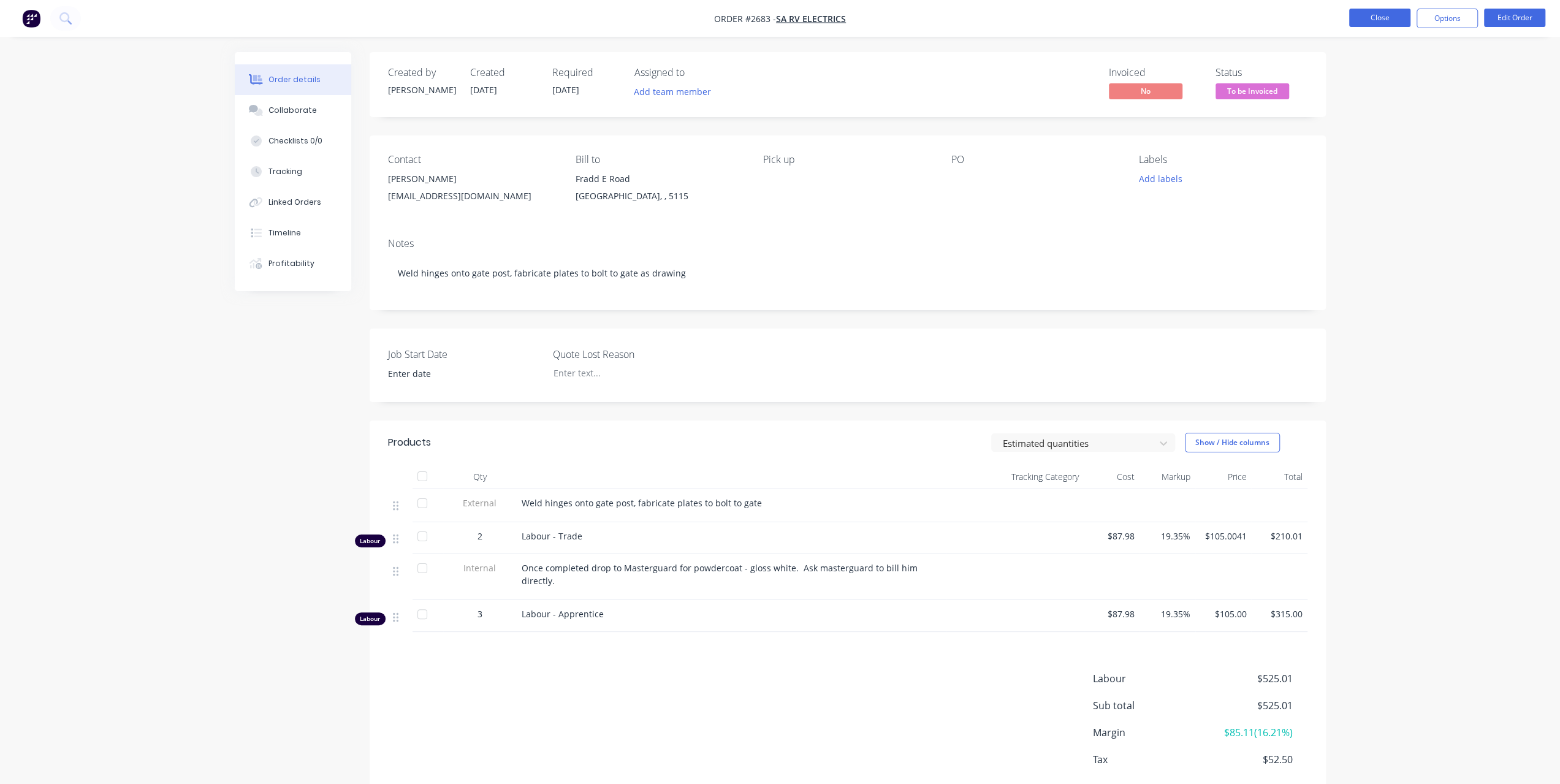
click at [1358, 19] on button "Close" at bounding box center [1379, 18] width 61 height 19
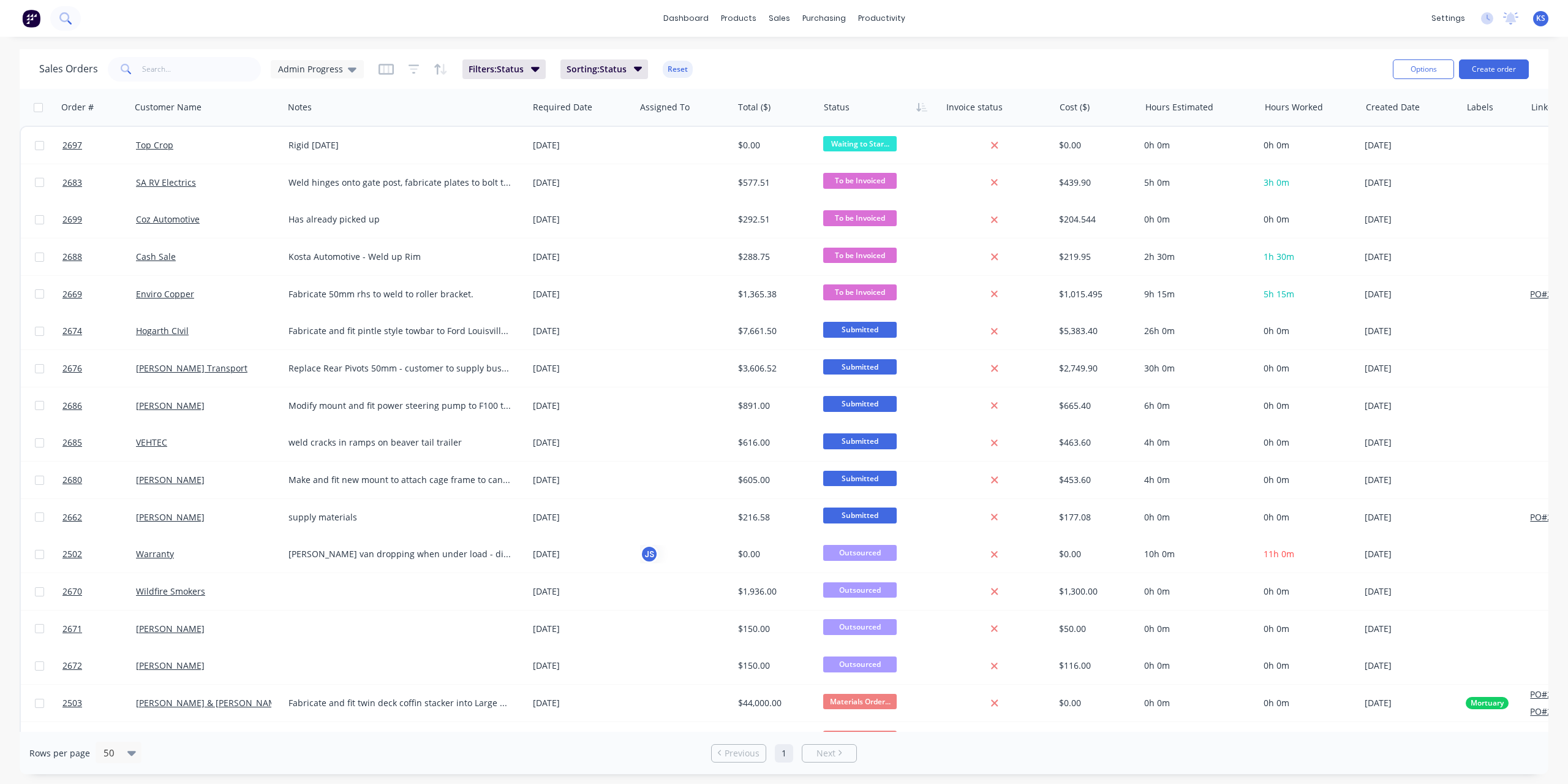
click at [69, 15] on icon at bounding box center [65, 18] width 12 height 12
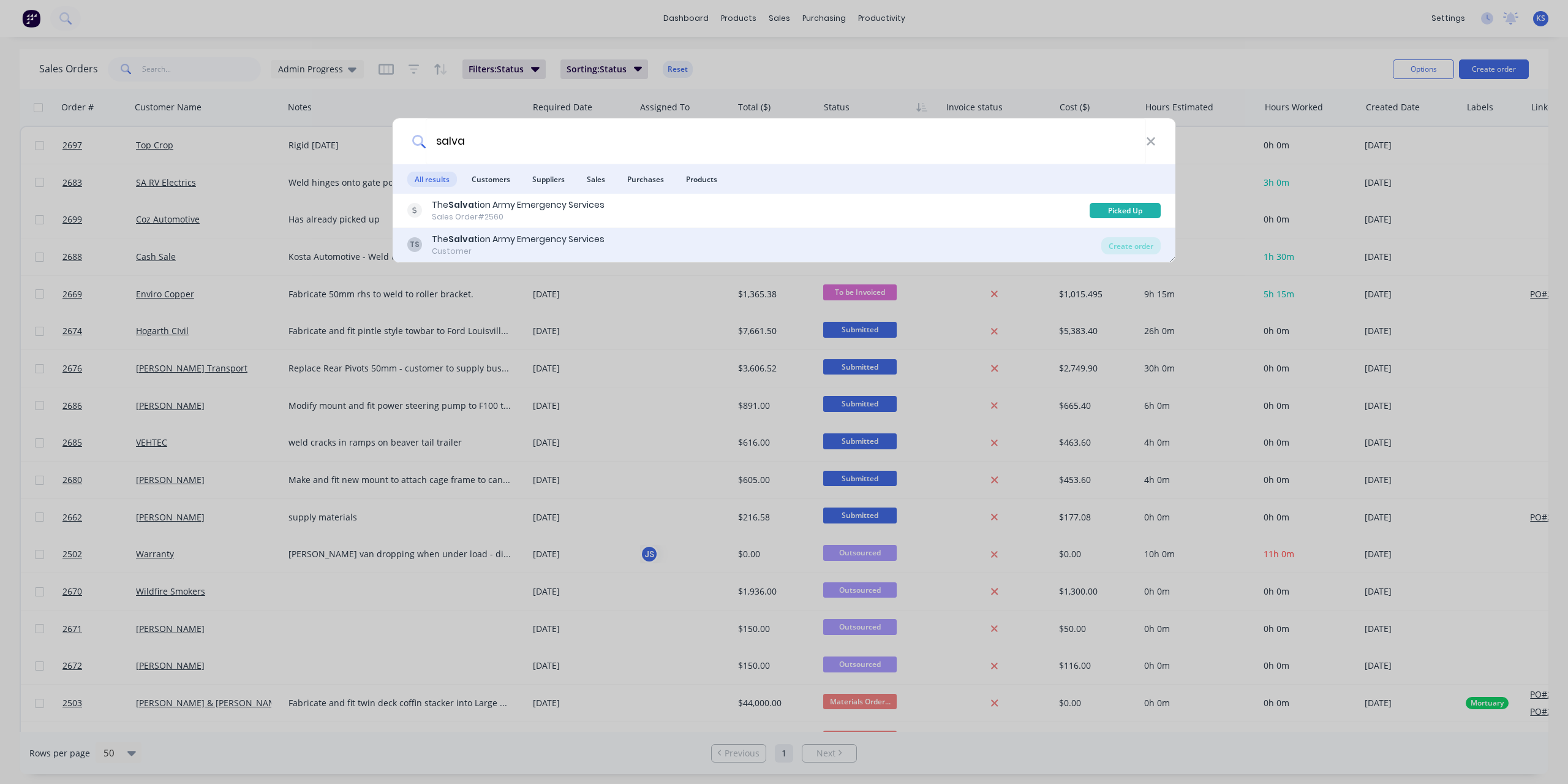
type input "salva"
click at [474, 236] on div "The Salva tion Army Emergency Services" at bounding box center [518, 239] width 173 height 13
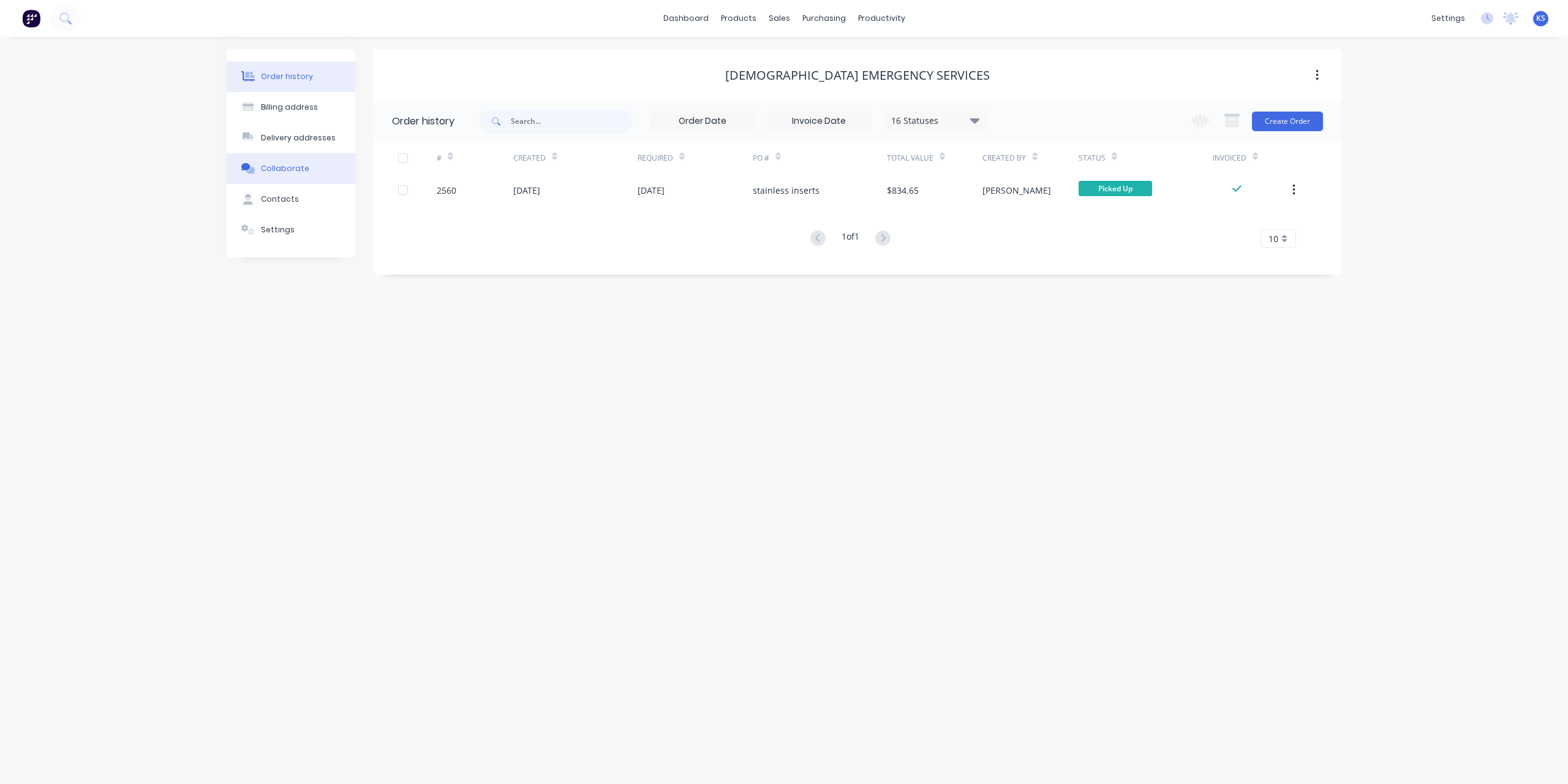
click at [273, 165] on div "Collaborate" at bounding box center [285, 168] width 48 height 11
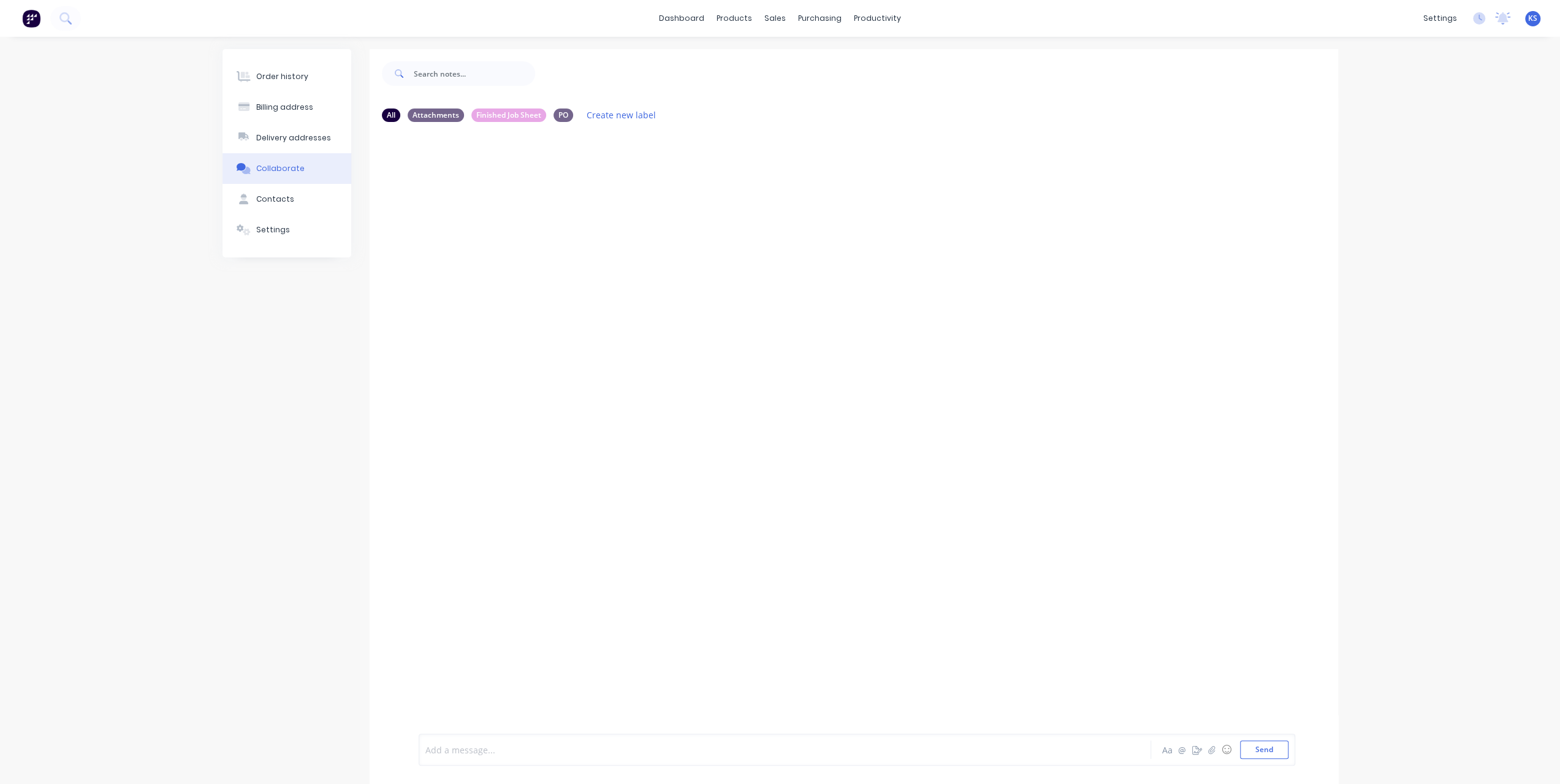
click at [504, 748] on div at bounding box center [749, 750] width 647 height 13
click at [1285, 747] on button "Send" at bounding box center [1264, 750] width 48 height 19
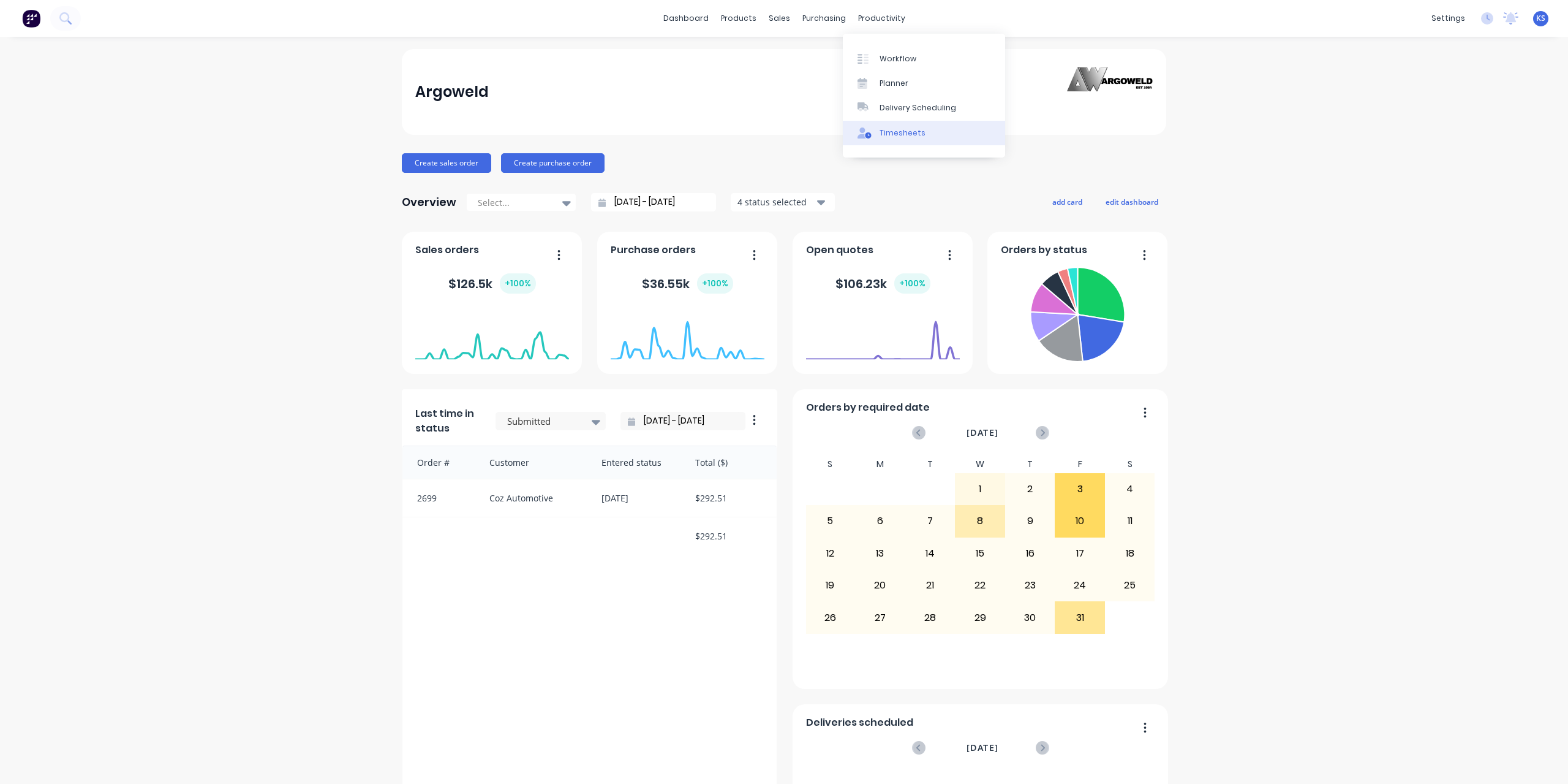
click at [886, 135] on div "Timesheets" at bounding box center [902, 133] width 46 height 11
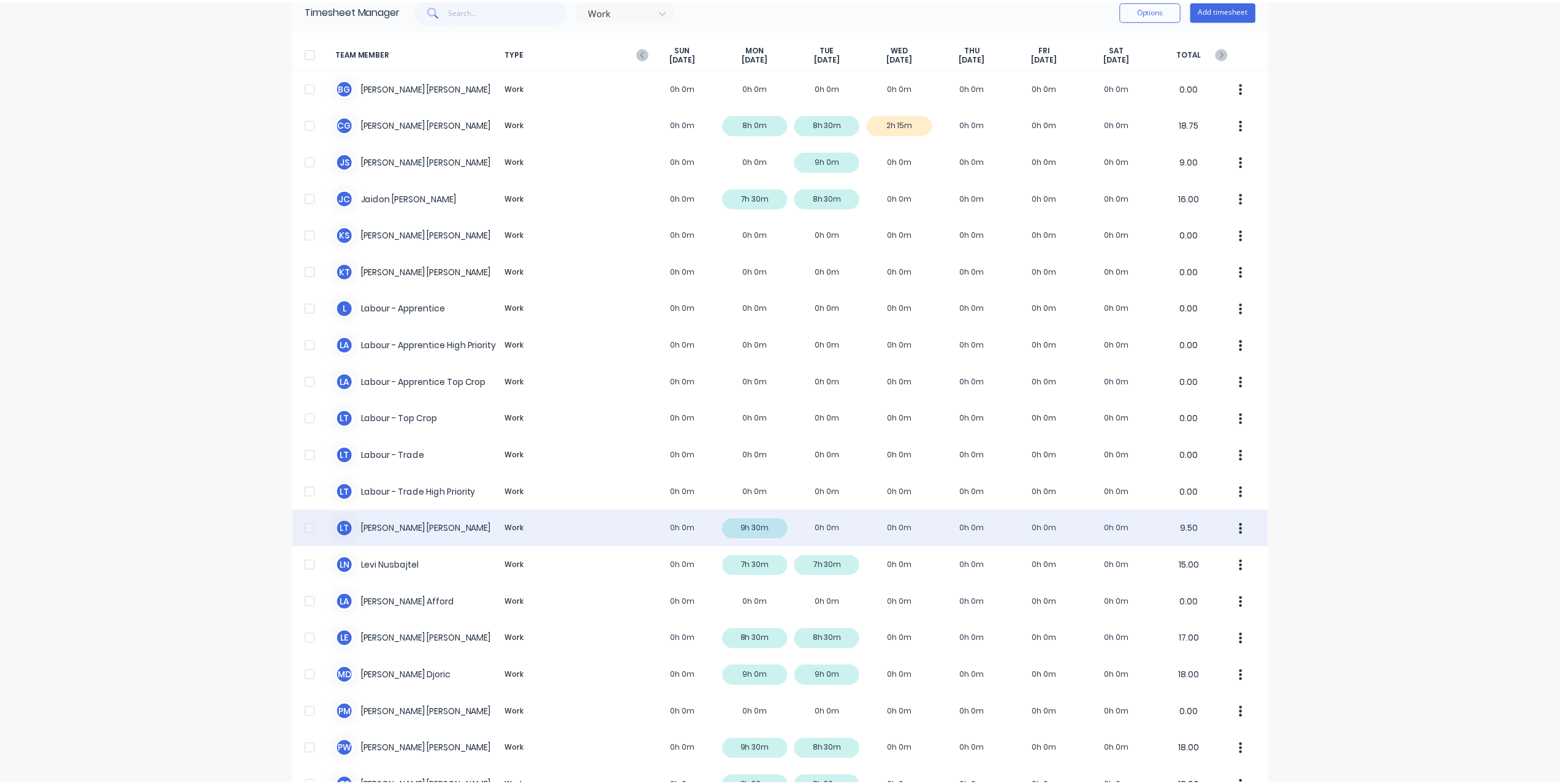
scroll to position [171, 0]
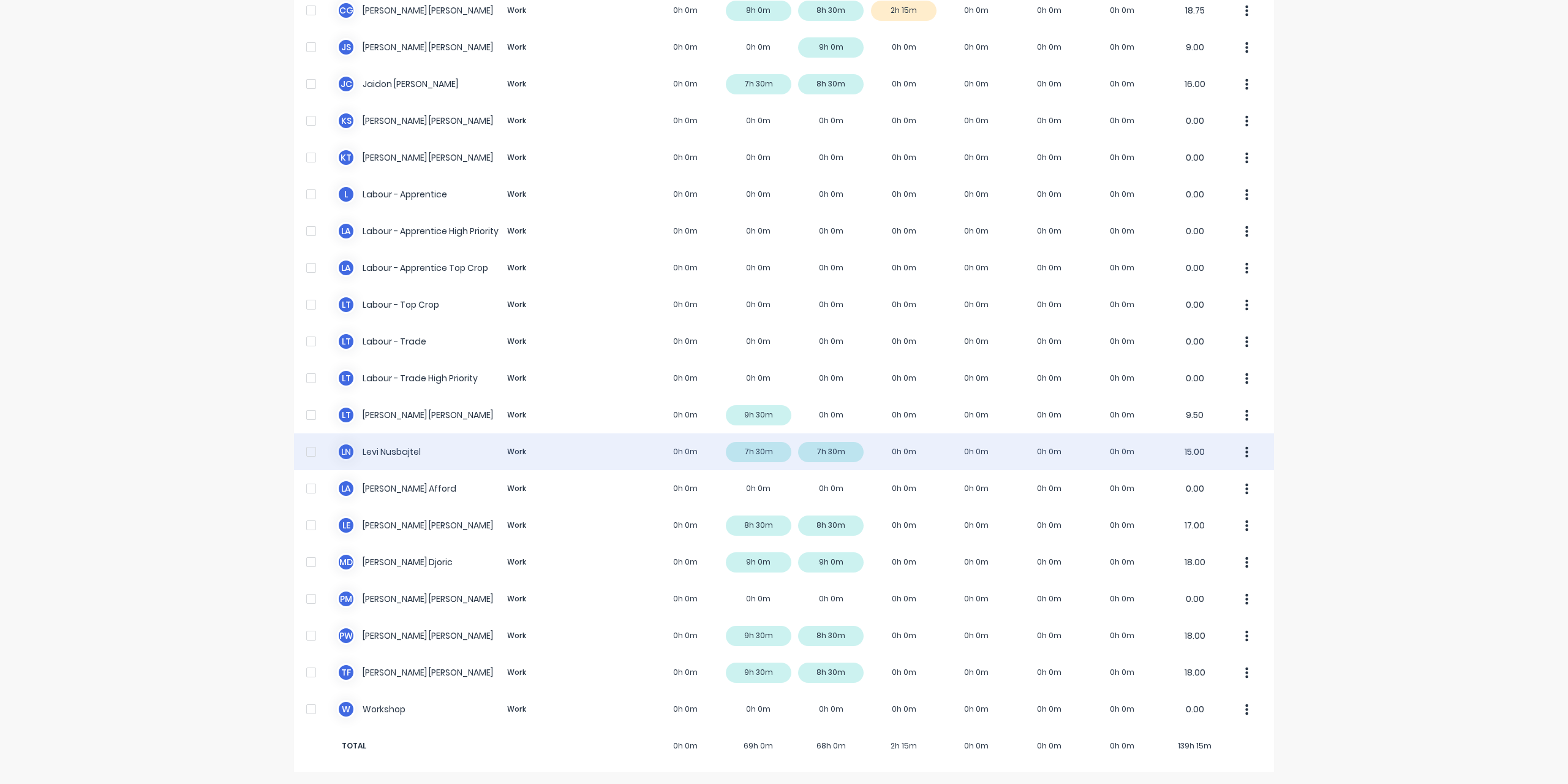
click at [385, 457] on div "[PERSON_NAME] Work 0h 0m 7h 30m 7h 30m 0h 0m 0h 0m 0h 0m 0h 0m 15.00" at bounding box center [784, 451] width 980 height 36
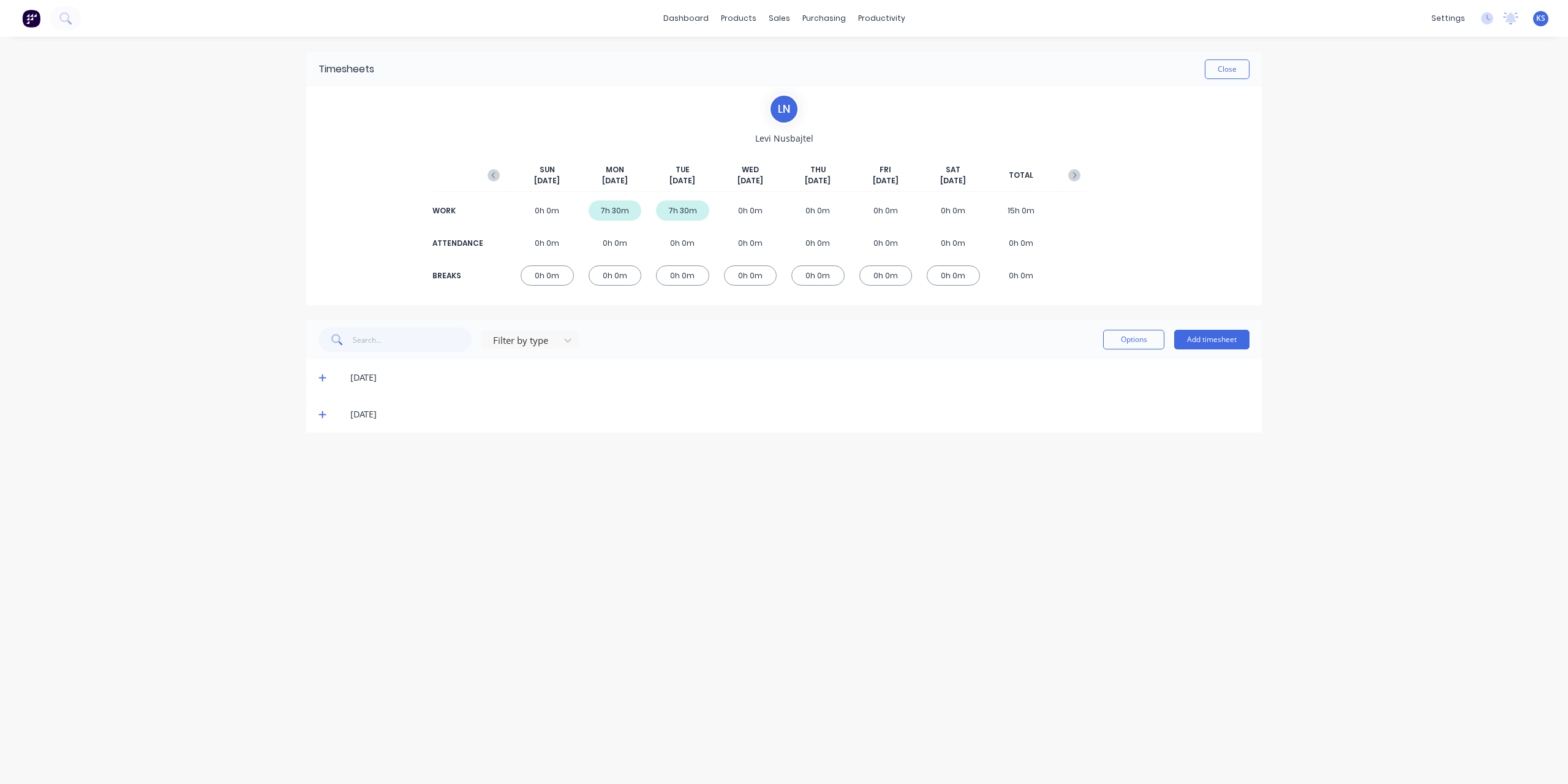
click at [322, 419] on span at bounding box center [325, 414] width 12 height 12
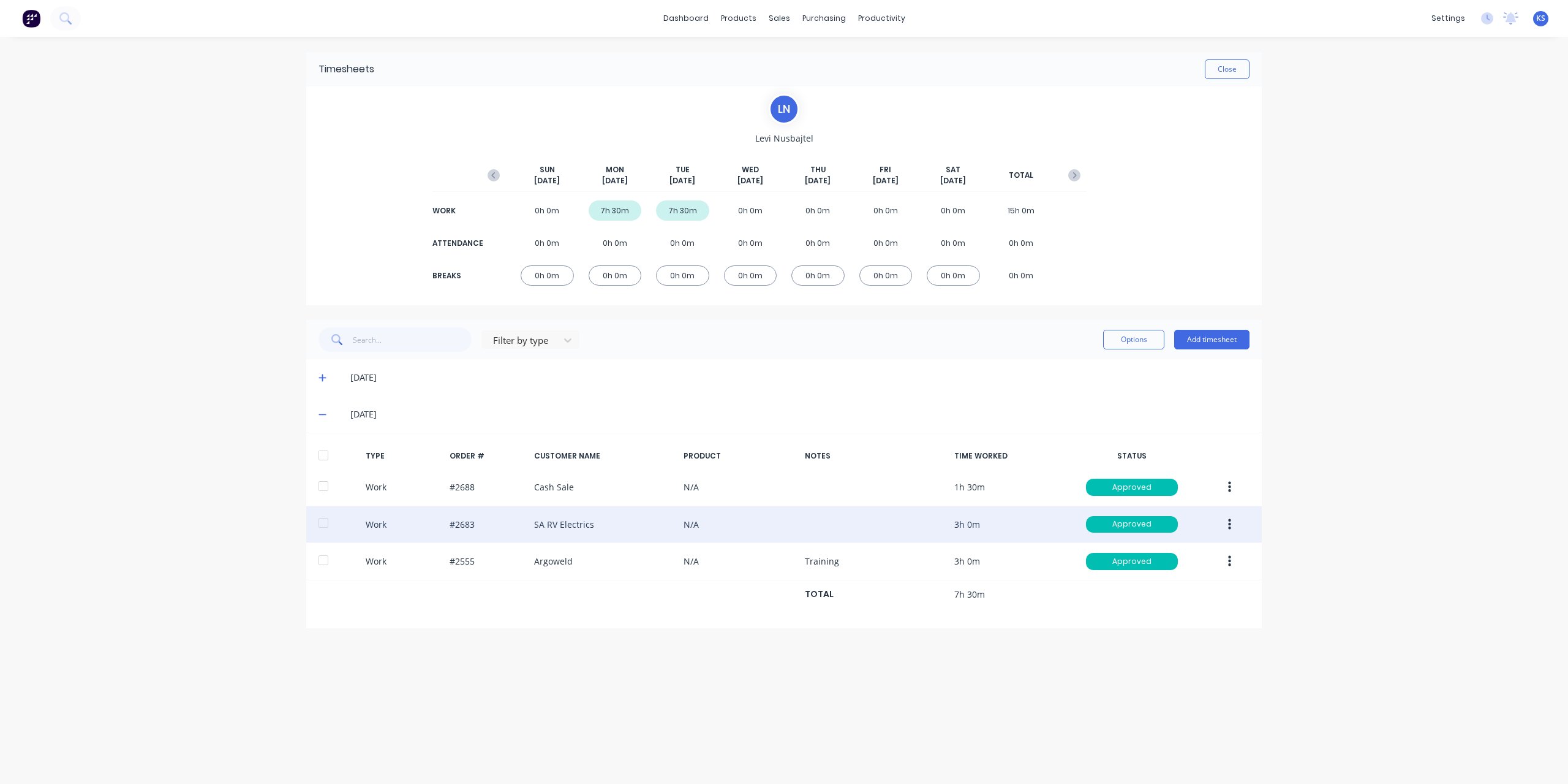
click at [1230, 529] on icon "button" at bounding box center [1229, 524] width 3 height 13
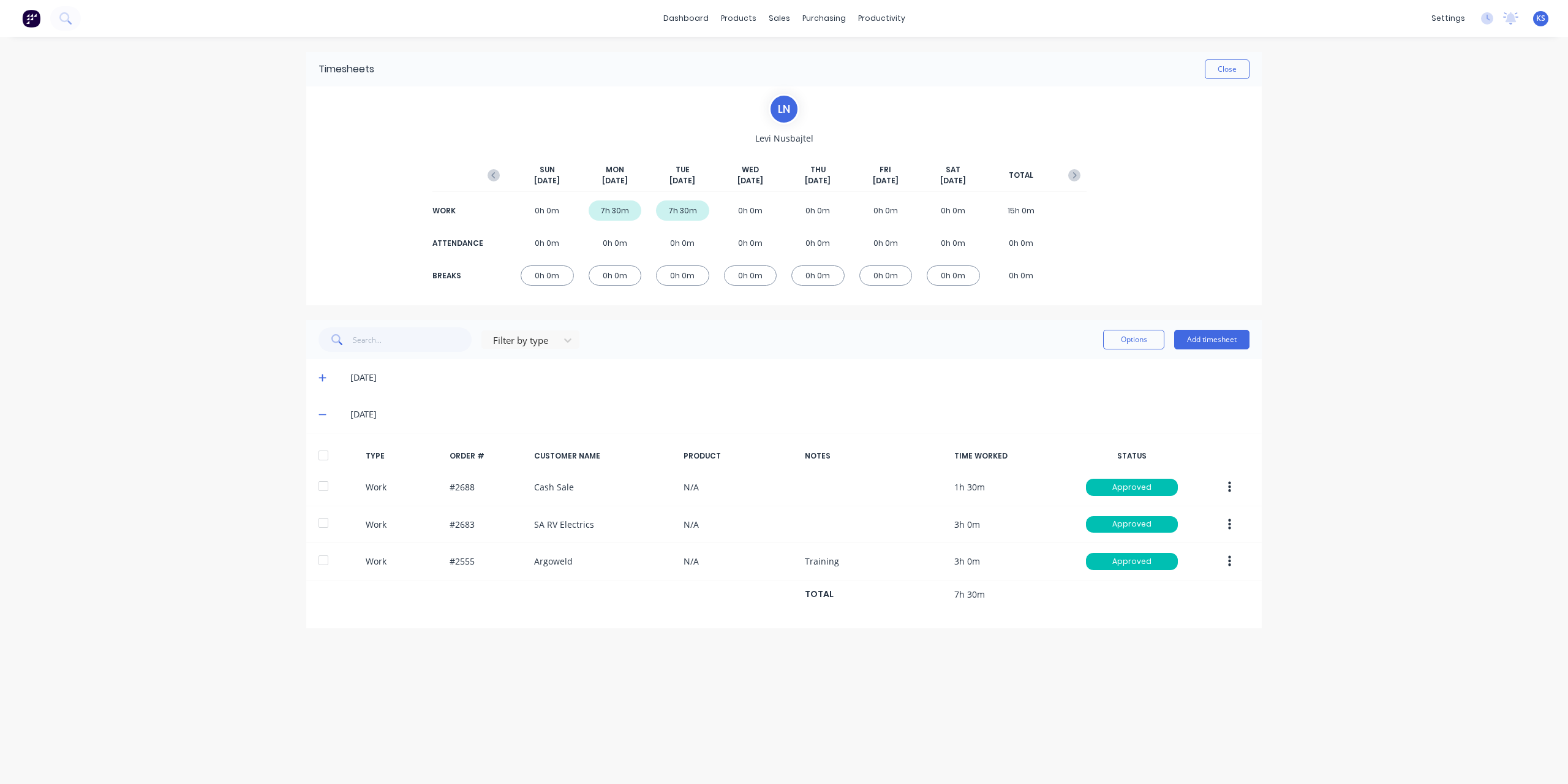
click at [1400, 521] on div "dashboard products sales purchasing productivity dashboard products Product Cat…" at bounding box center [784, 392] width 1568 height 784
click at [1142, 337] on button "Options" at bounding box center [1133, 339] width 61 height 19
click at [65, 18] on icon at bounding box center [65, 18] width 12 height 12
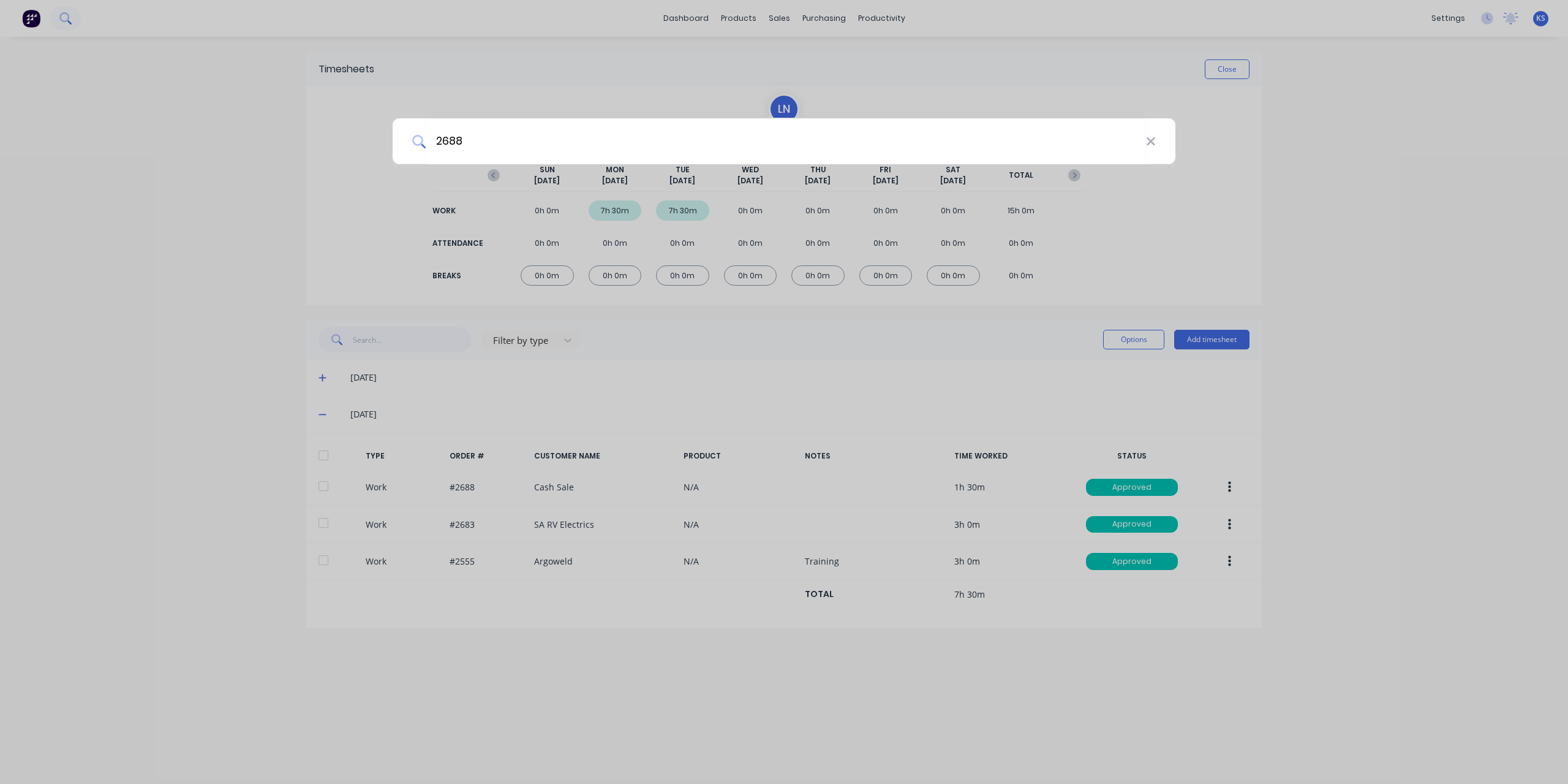
type input "2688"
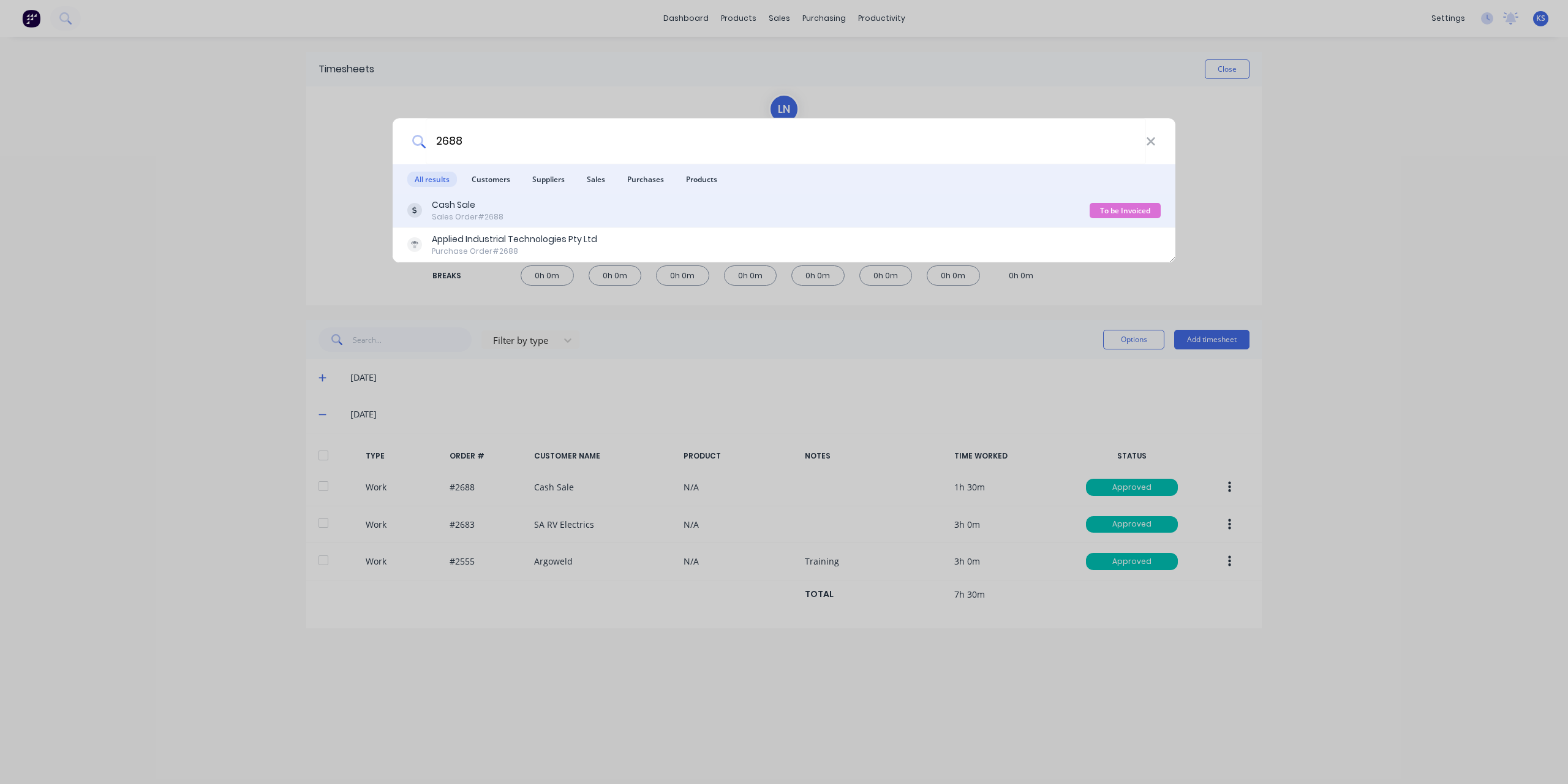
click at [491, 220] on div "Sales Order #2688" at bounding box center [467, 217] width 71 height 11
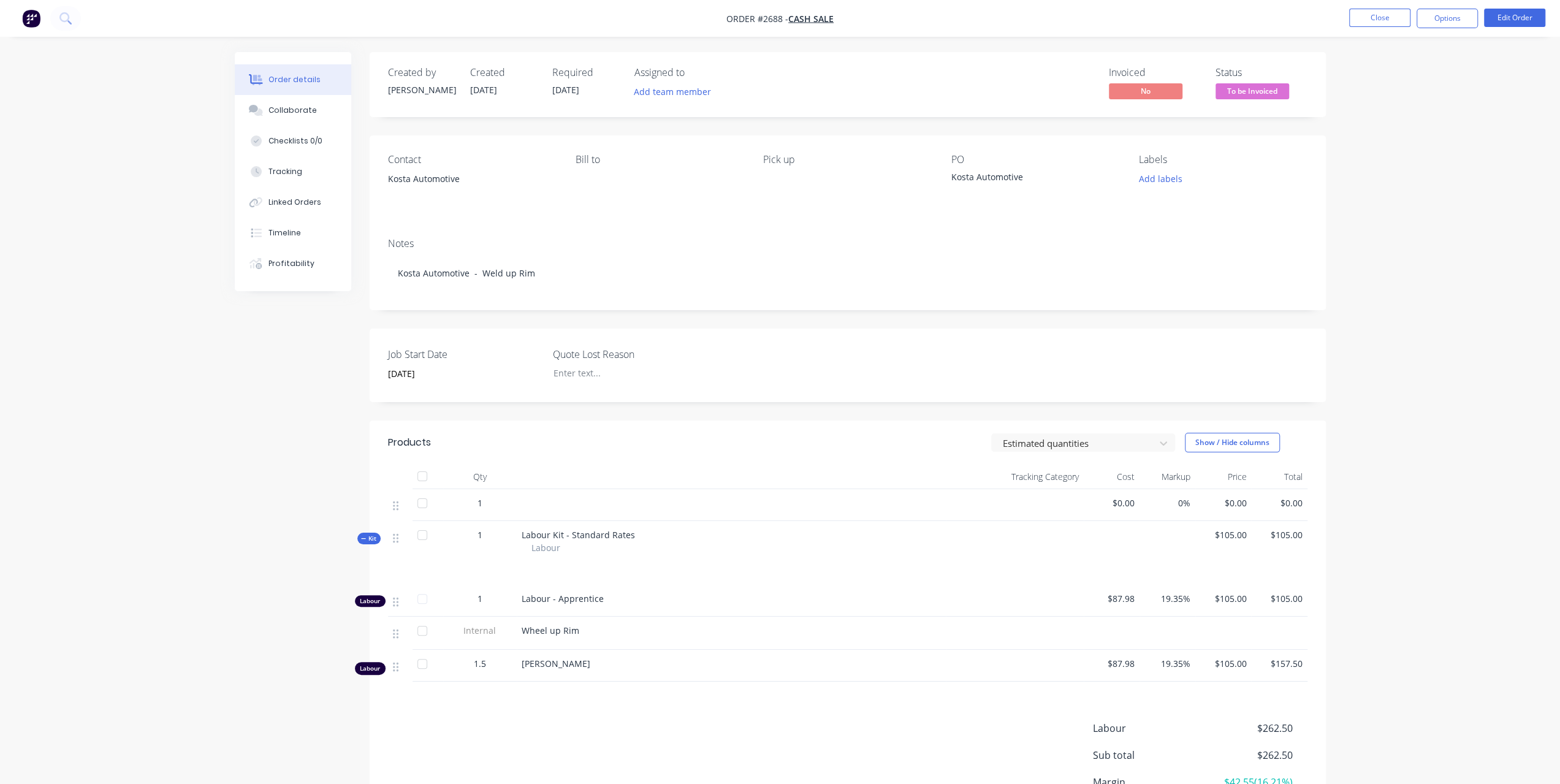
click at [1416, 25] on ul "Close Options Edit Order" at bounding box center [1447, 18] width 226 height 19
click at [1400, 20] on button "Close" at bounding box center [1379, 18] width 61 height 19
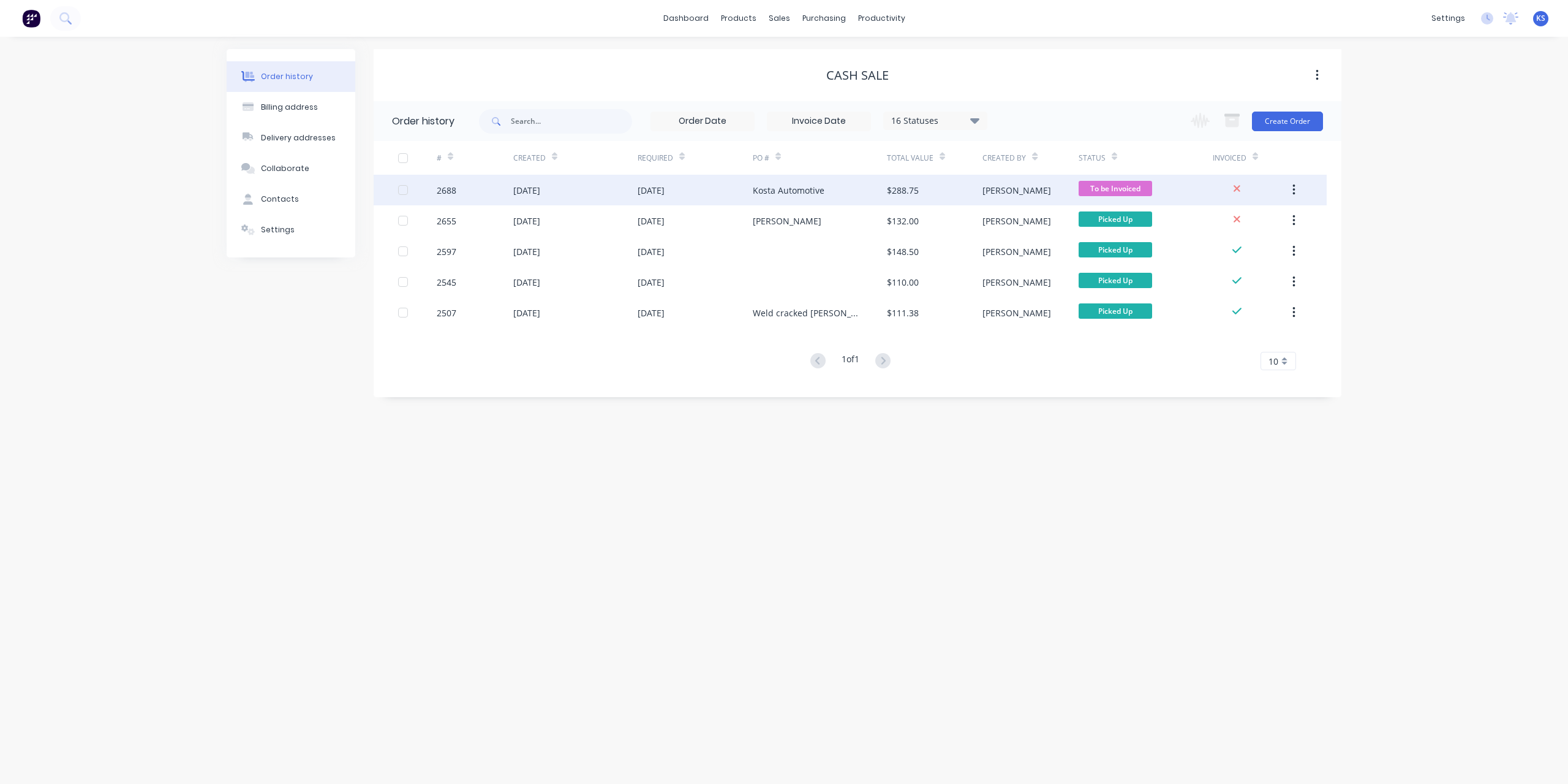
click at [534, 185] on div "[DATE]" at bounding box center [526, 190] width 27 height 13
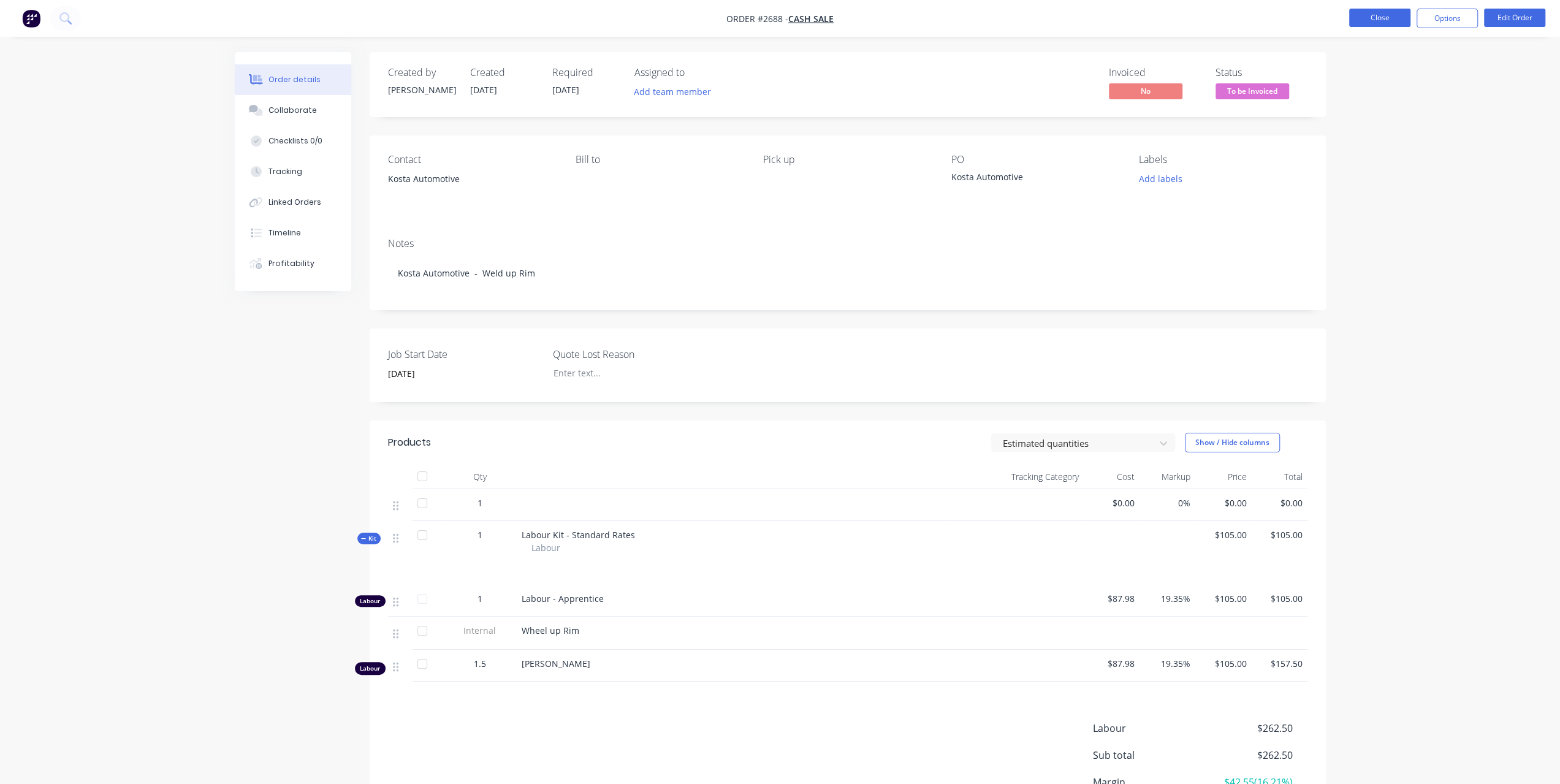
click at [1381, 16] on button "Close" at bounding box center [1379, 18] width 61 height 19
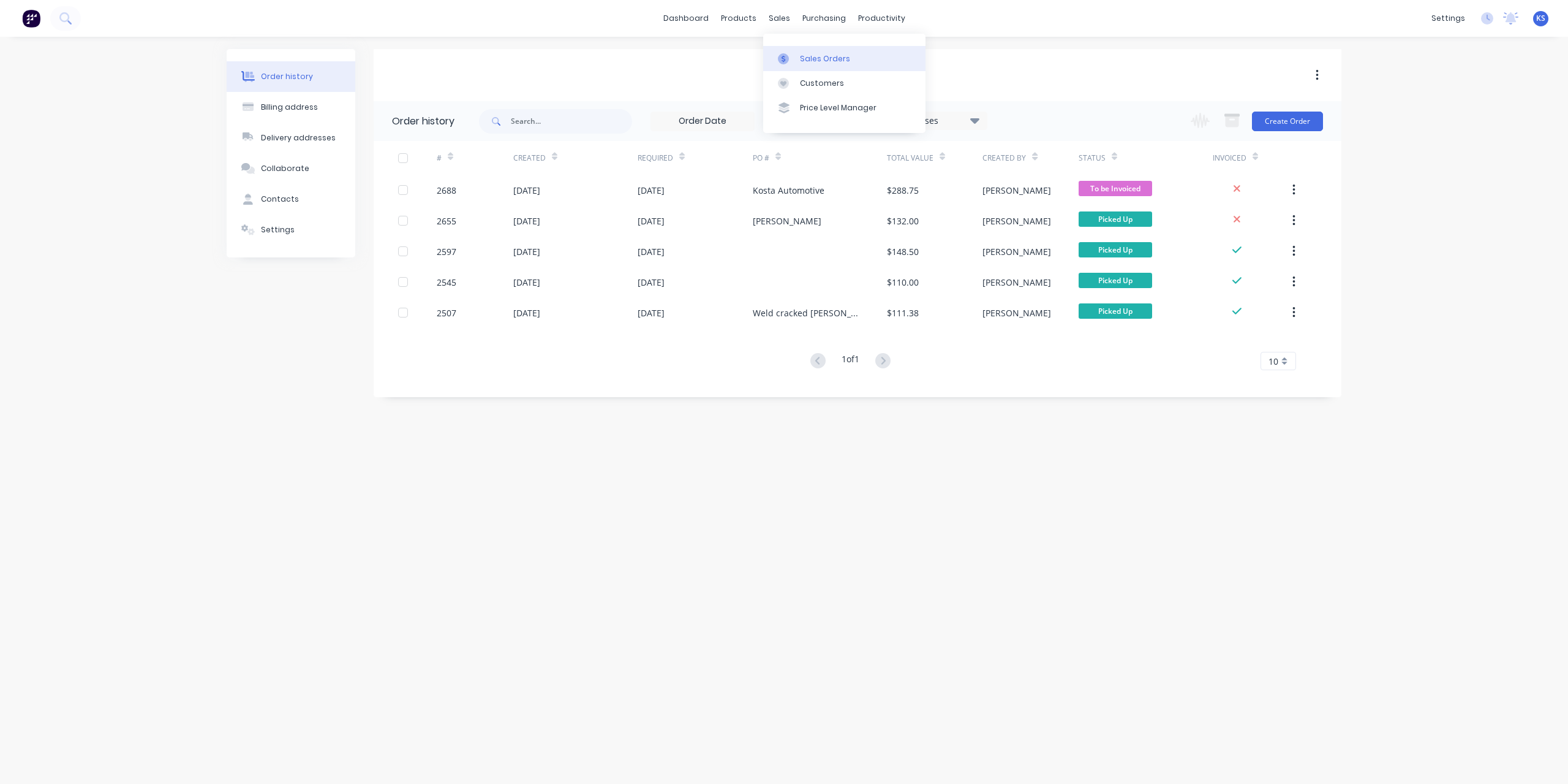
click at [802, 54] on div "Sales Orders" at bounding box center [825, 59] width 50 height 11
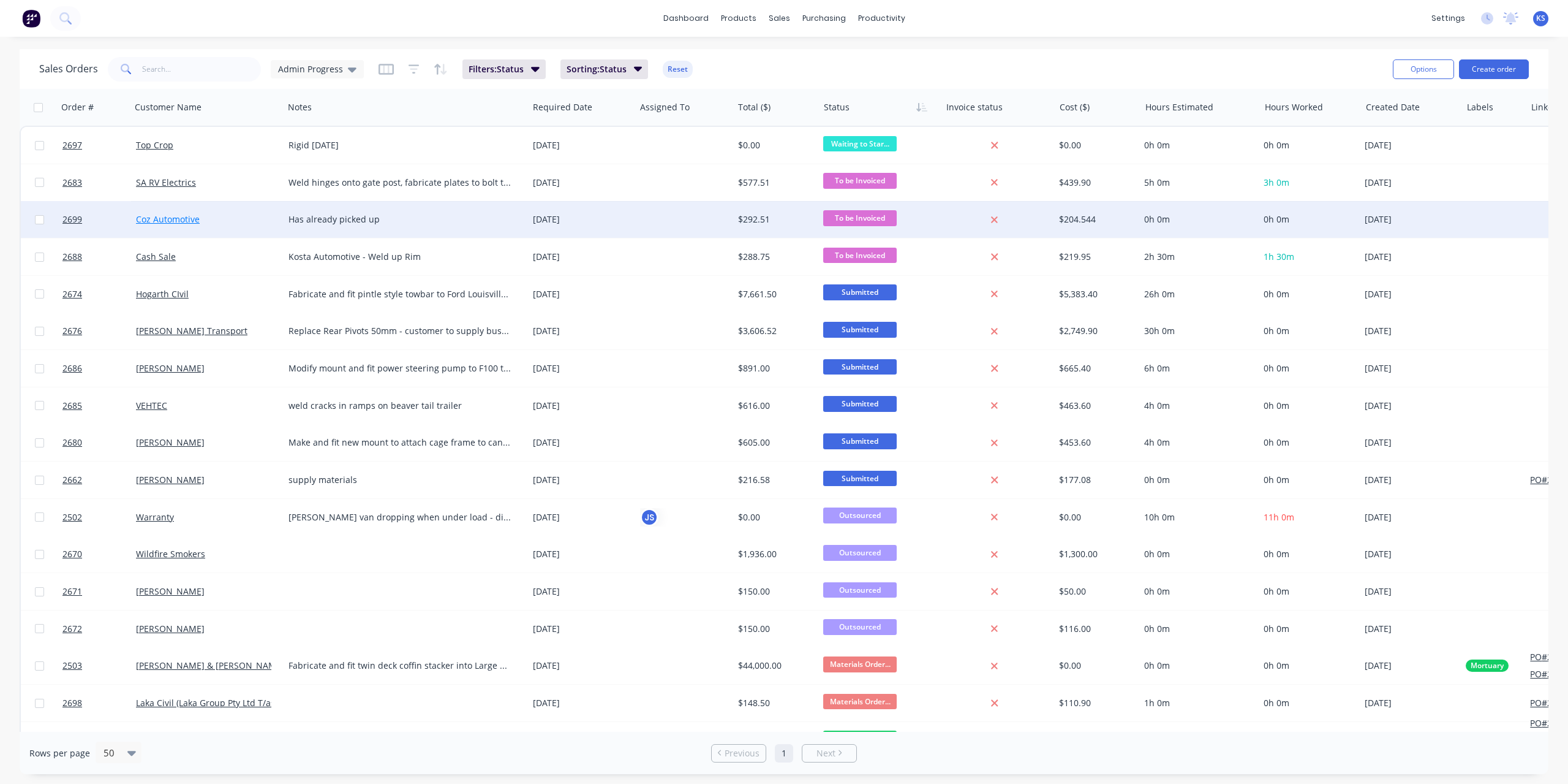
click at [180, 215] on link "Coz Automotive" at bounding box center [167, 219] width 64 height 12
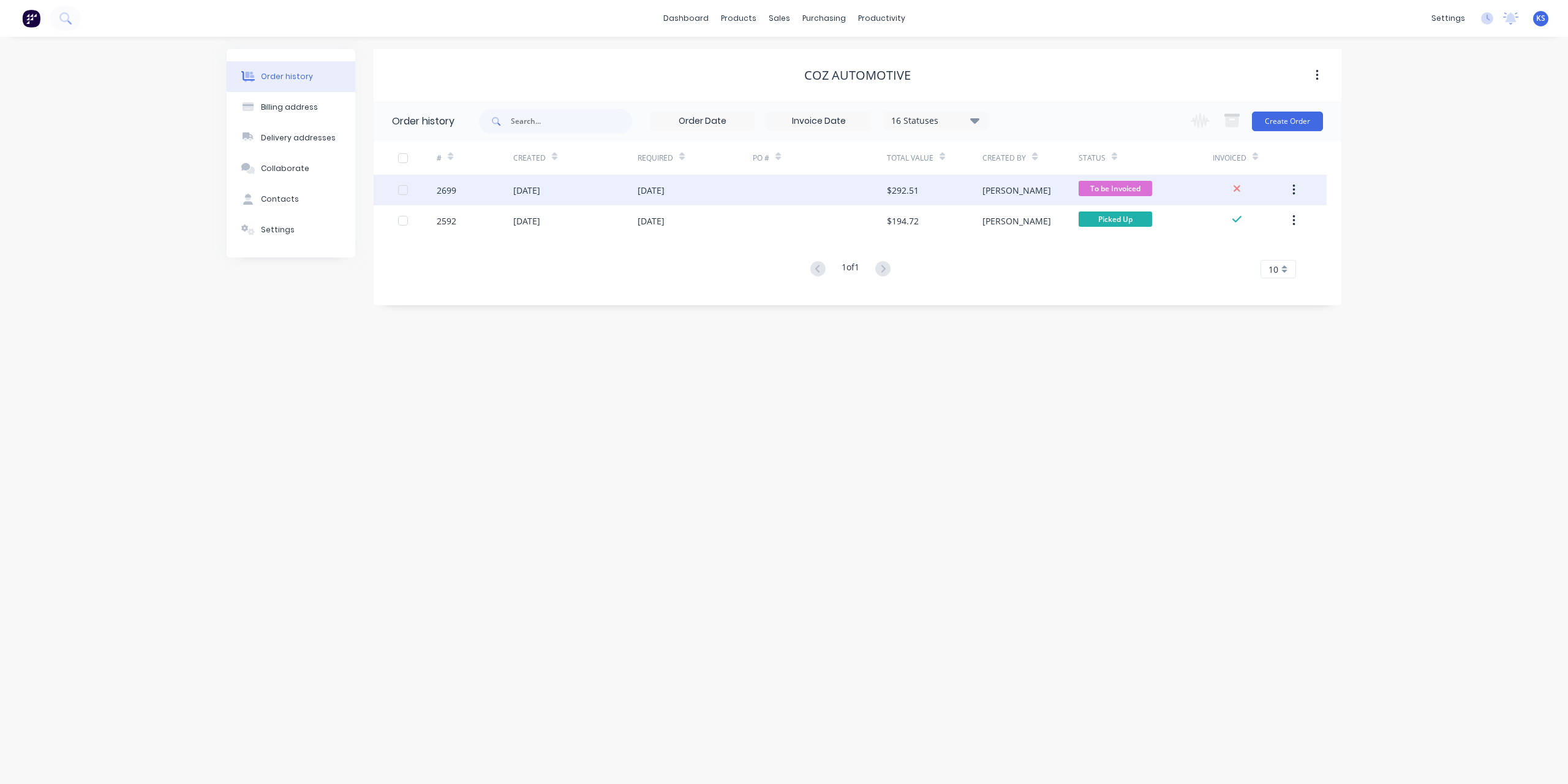
click at [524, 185] on div "[DATE]" at bounding box center [526, 190] width 27 height 13
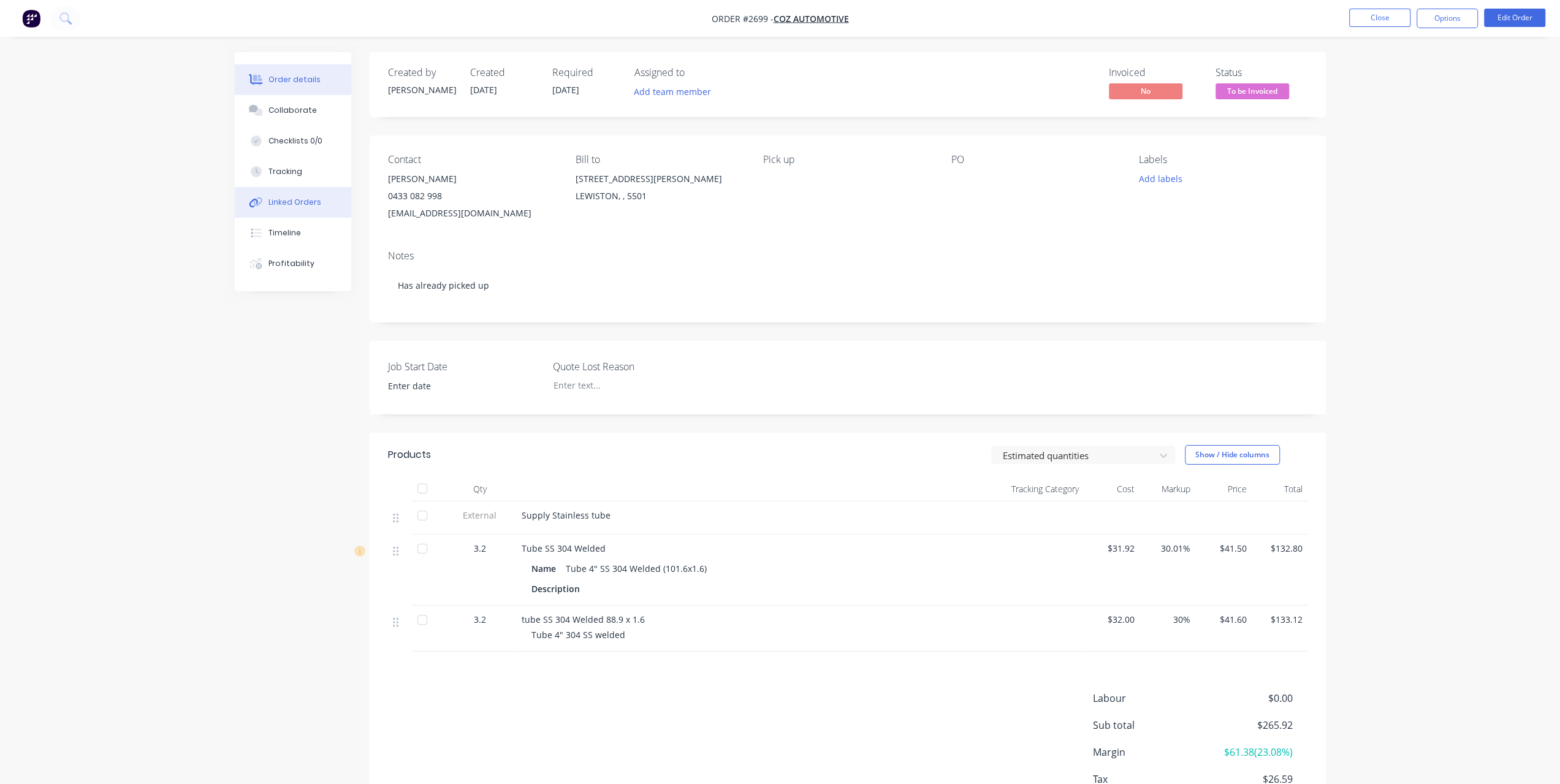
click at [320, 208] on button "Linked Orders" at bounding box center [293, 202] width 116 height 31
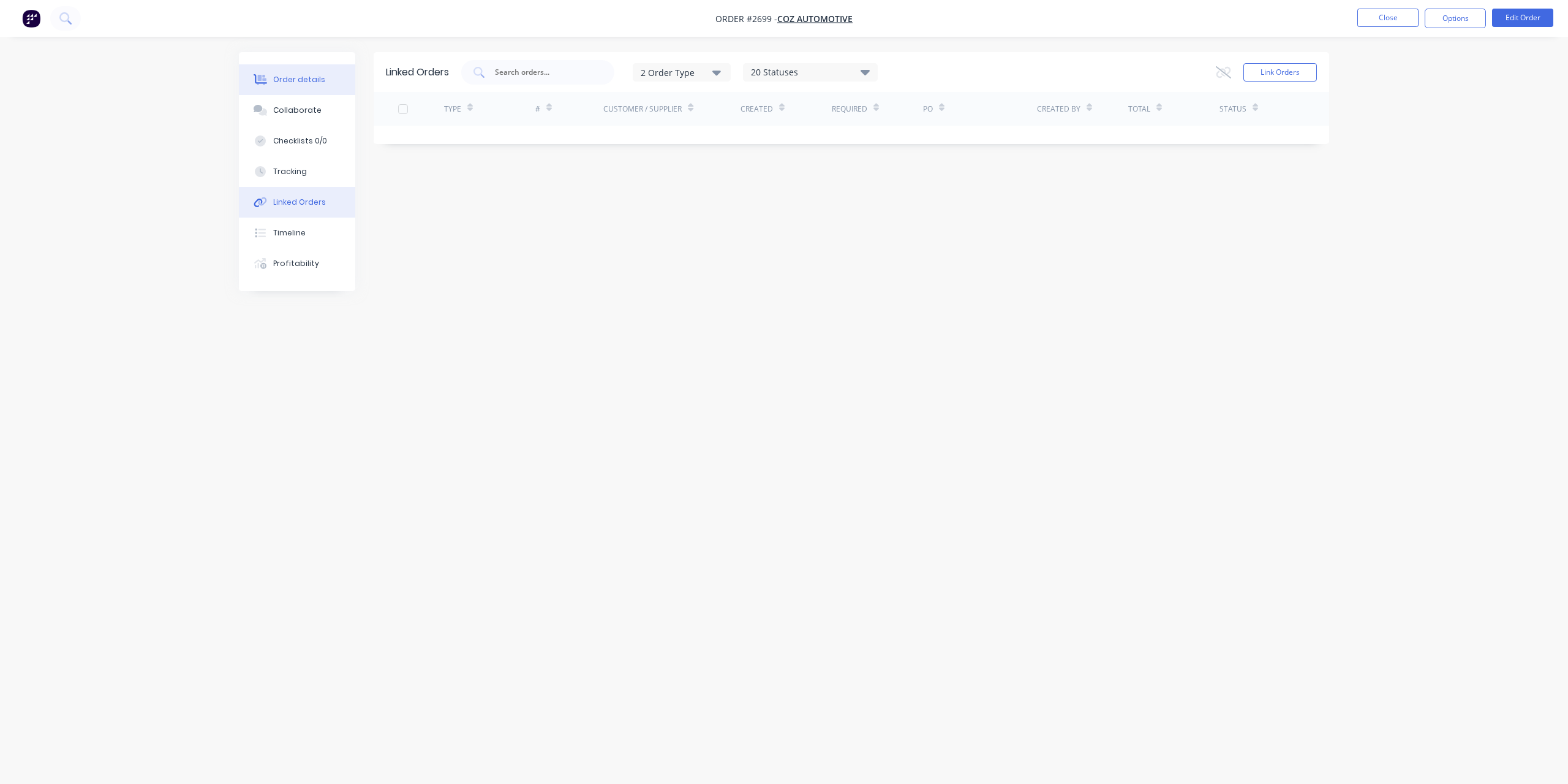
click at [299, 83] on div "Order details" at bounding box center [298, 80] width 52 height 11
